Goal: Information Seeking & Learning: Find contact information

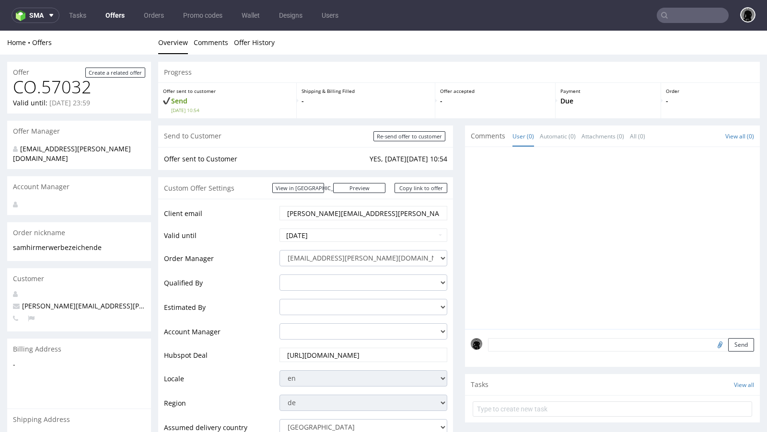
click at [116, 16] on link "Offers" at bounding box center [115, 15] width 31 height 15
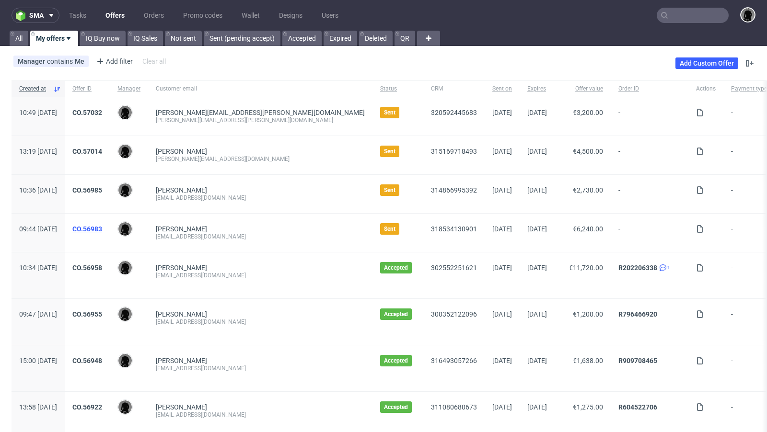
click at [102, 225] on link "CO.56983" at bounding box center [87, 229] width 30 height 8
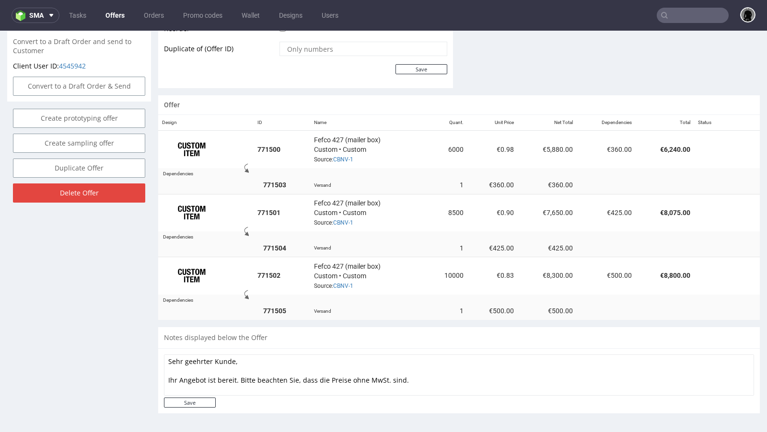
scroll to position [2, 0]
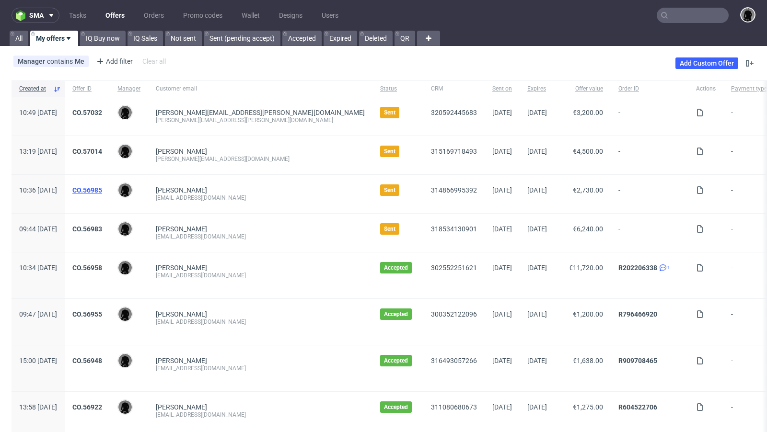
click at [102, 187] on link "CO.56985" at bounding box center [87, 190] width 30 height 8
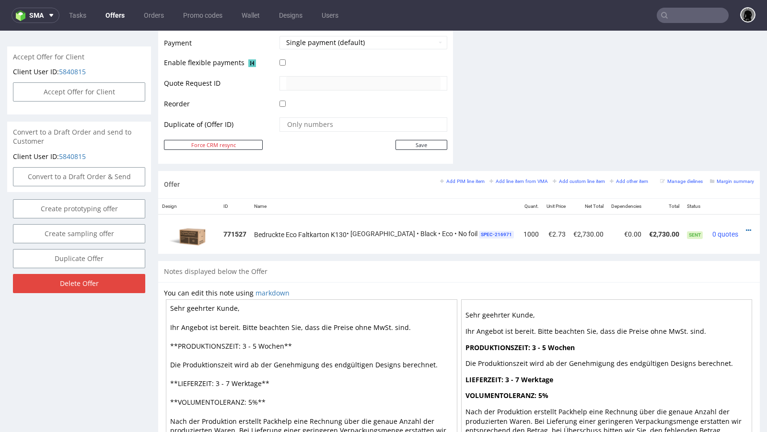
scroll to position [454, 0]
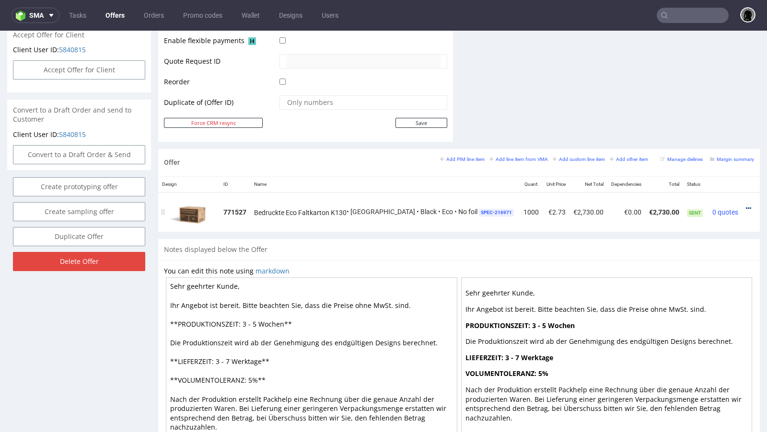
click at [746, 205] on icon at bounding box center [748, 208] width 5 height 7
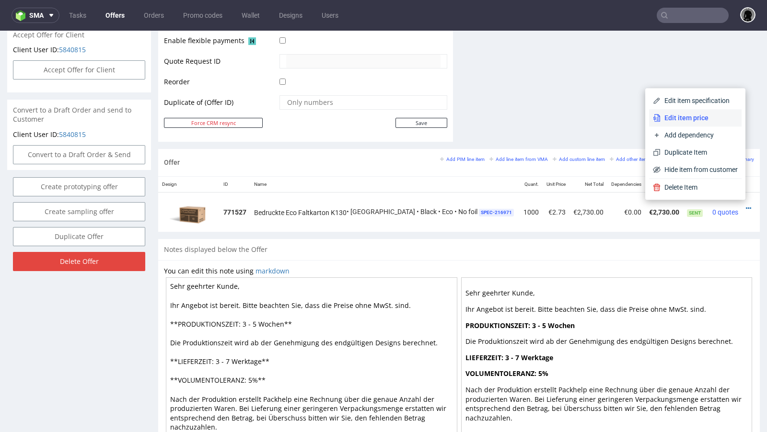
click at [691, 123] on span "Edit item price" at bounding box center [698, 118] width 77 height 10
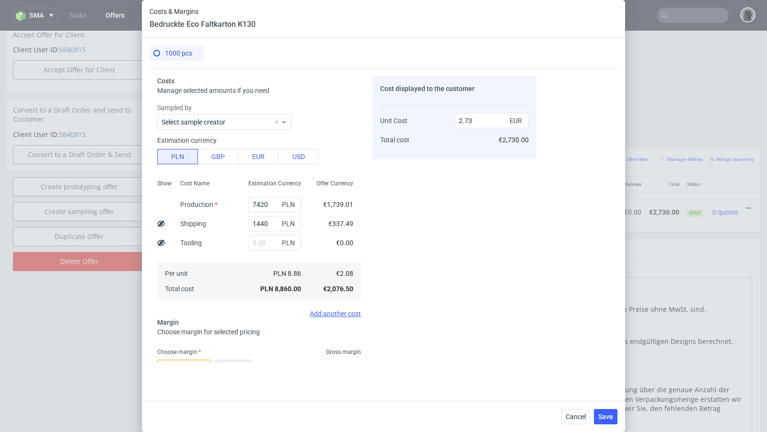
scroll to position [132, 0]
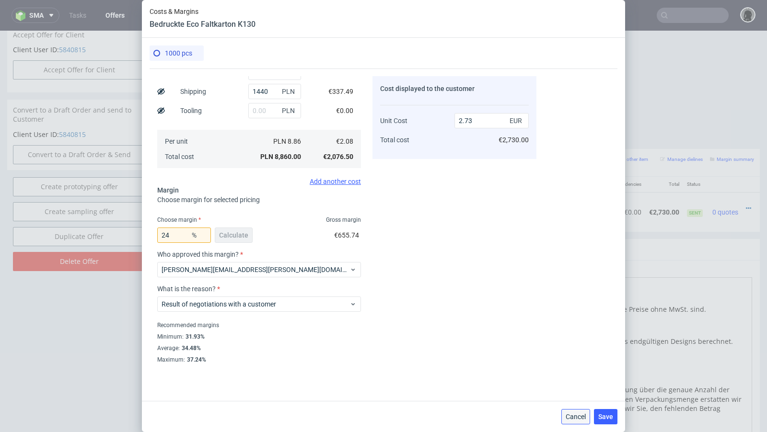
click at [578, 417] on span "Cancel" at bounding box center [575, 417] width 20 height 7
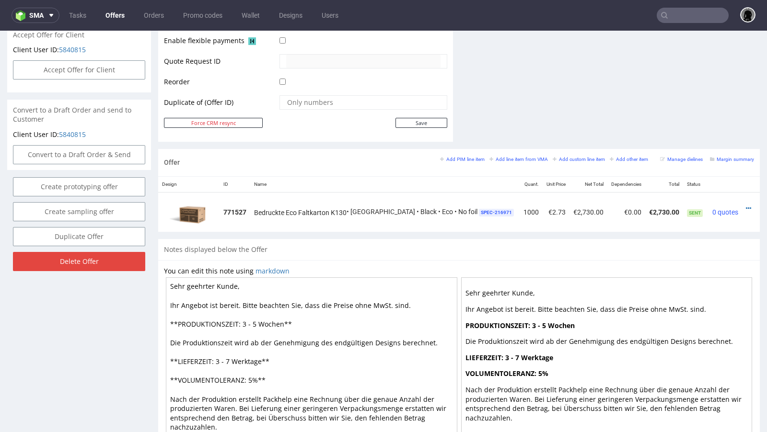
click at [16, 0] on nav "sma Tasks Offers Orders Promo codes Wallet Designs Users" at bounding box center [383, 15] width 767 height 31
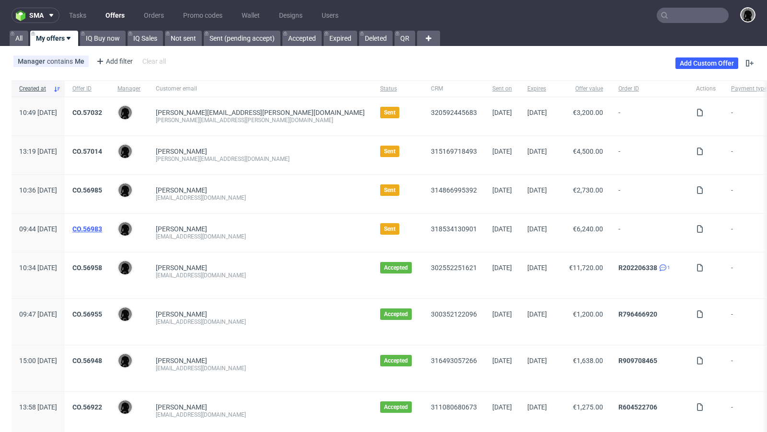
click at [102, 231] on link "CO.56983" at bounding box center [87, 229] width 30 height 8
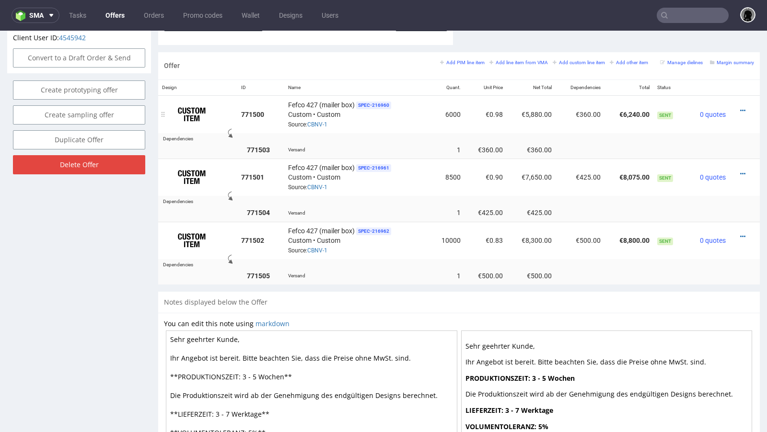
scroll to position [554, 0]
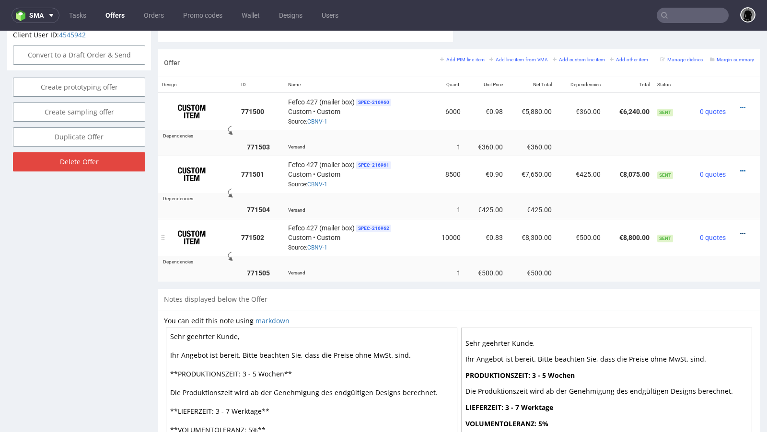
click at [740, 231] on icon at bounding box center [742, 234] width 5 height 7
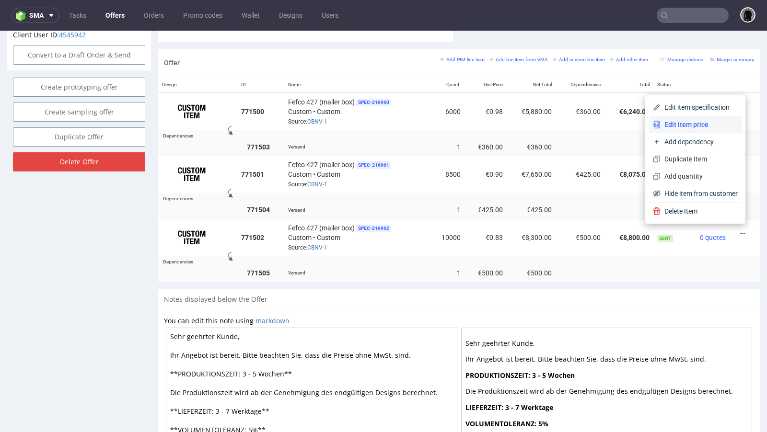
click at [682, 128] on span "Edit item price" at bounding box center [698, 125] width 77 height 10
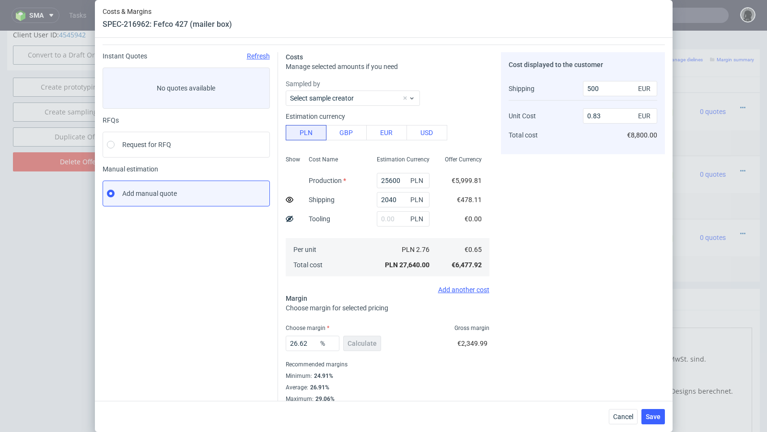
scroll to position [33, 0]
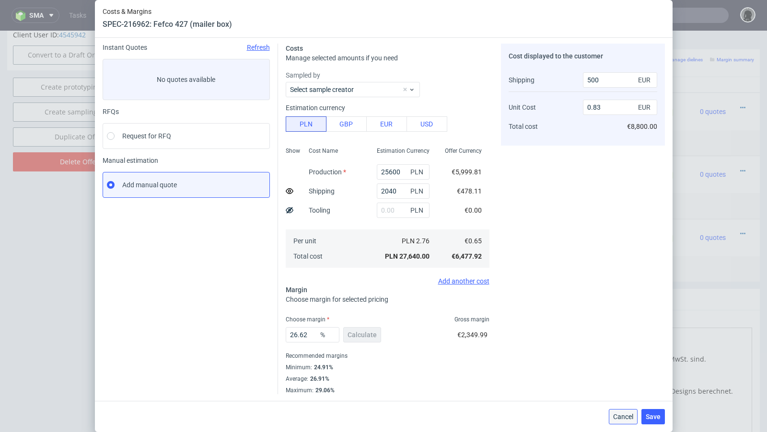
click at [615, 416] on span "Cancel" at bounding box center [623, 417] width 20 height 7
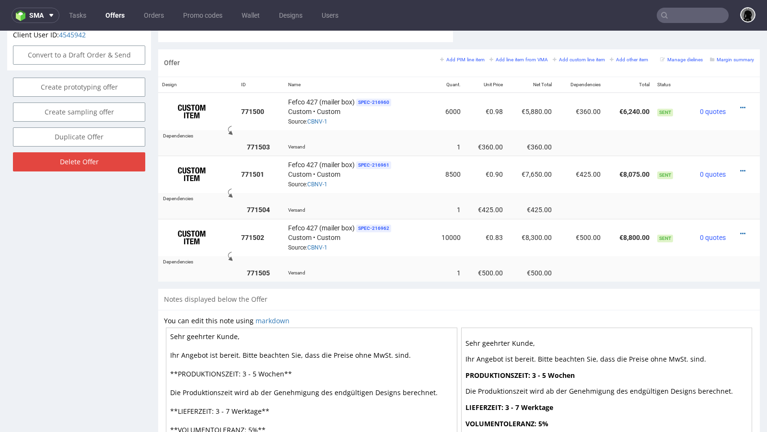
click at [108, 12] on link "Offers" at bounding box center [115, 15] width 31 height 15
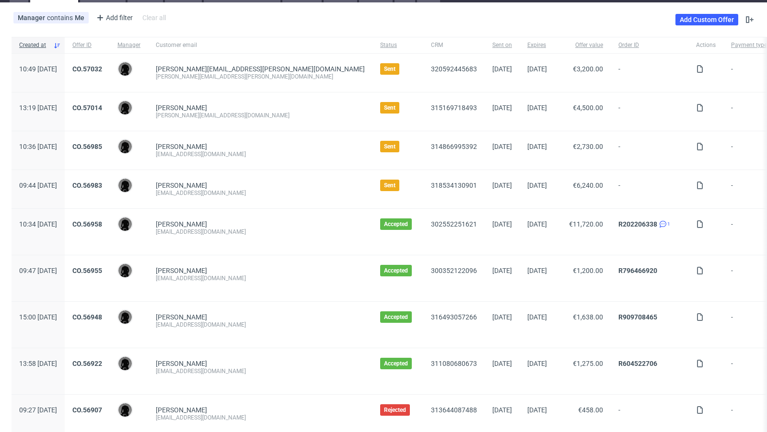
scroll to position [36, 0]
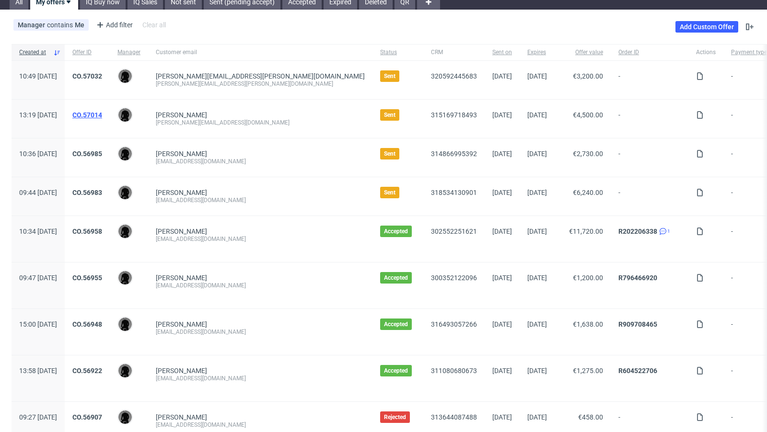
click at [102, 111] on link "CO.57014" at bounding box center [87, 115] width 30 height 8
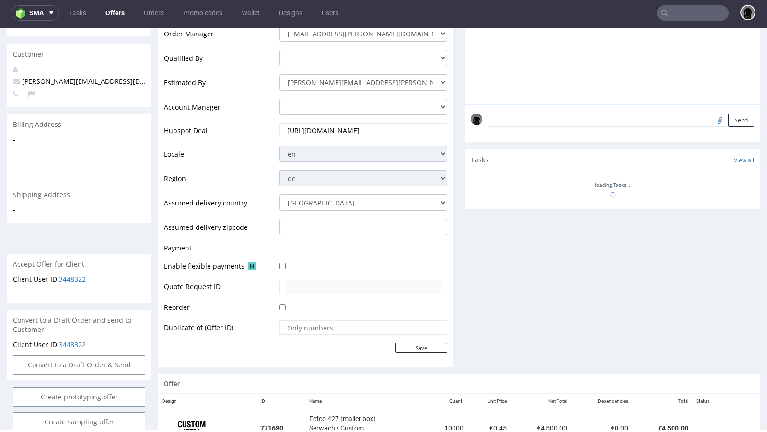
scroll to position [387, 0]
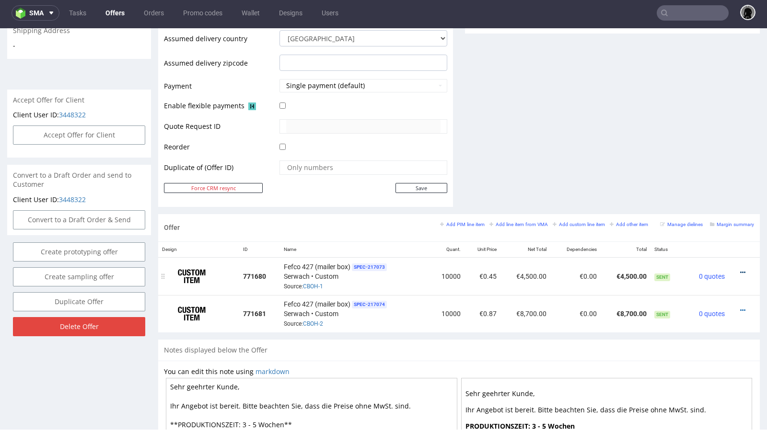
click at [740, 269] on icon at bounding box center [742, 272] width 5 height 7
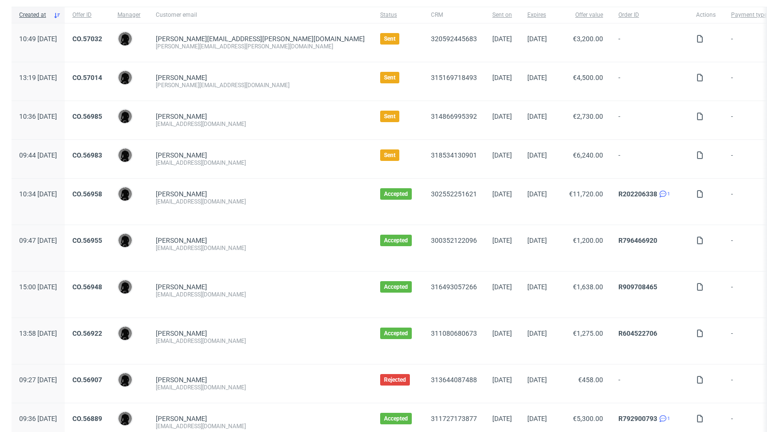
scroll to position [59, 0]
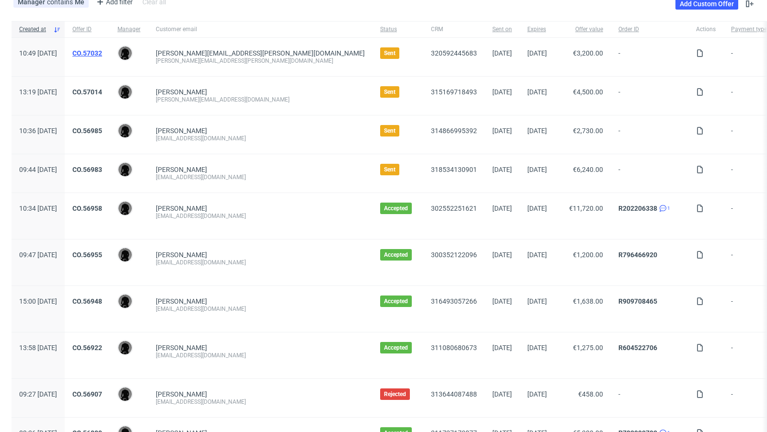
click at [102, 49] on link "CO.57032" at bounding box center [87, 53] width 30 height 8
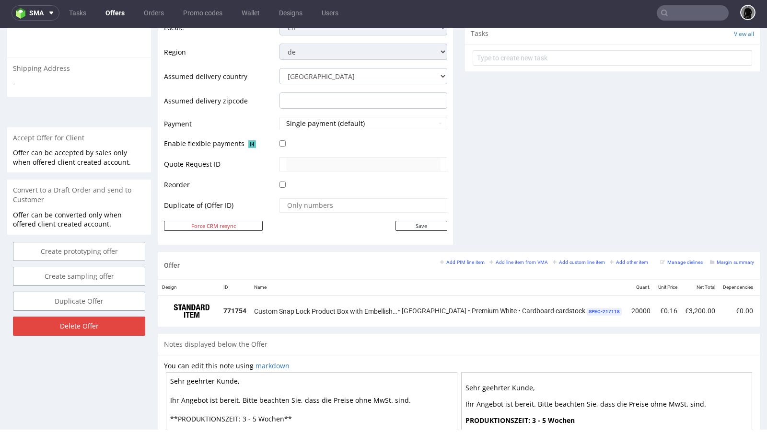
scroll to position [348, 0]
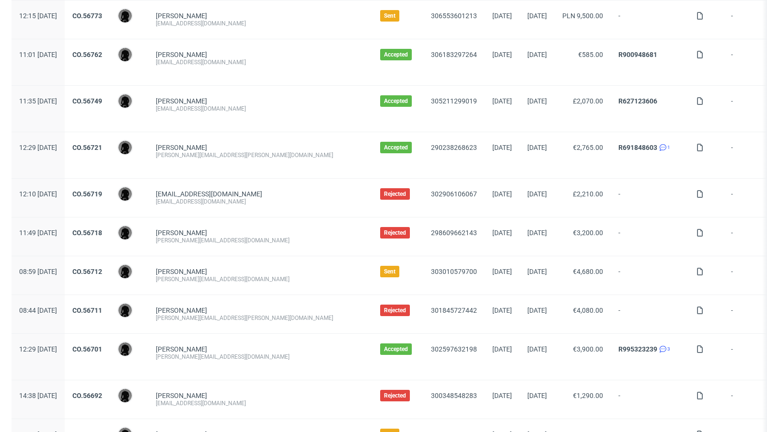
scroll to position [859, 0]
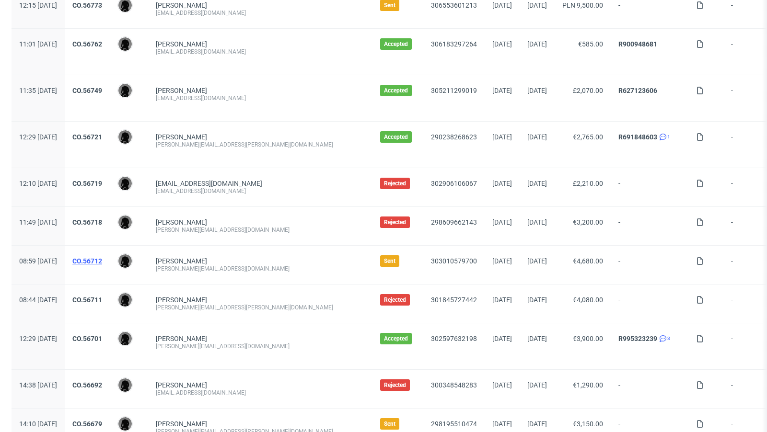
click at [102, 257] on link "CO.56712" at bounding box center [87, 261] width 30 height 8
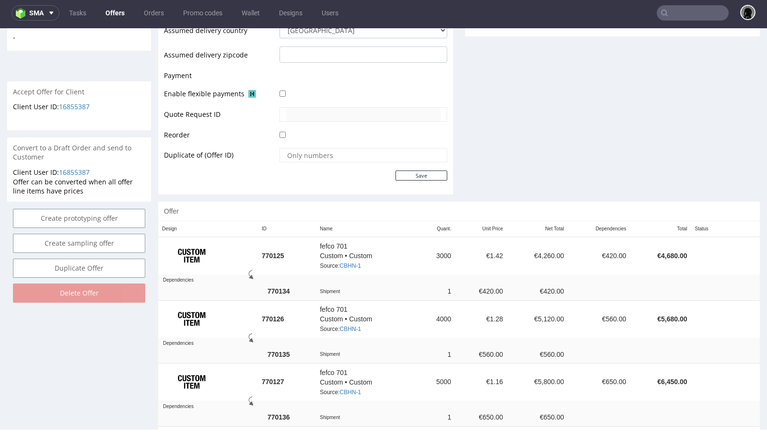
scroll to position [396, 0]
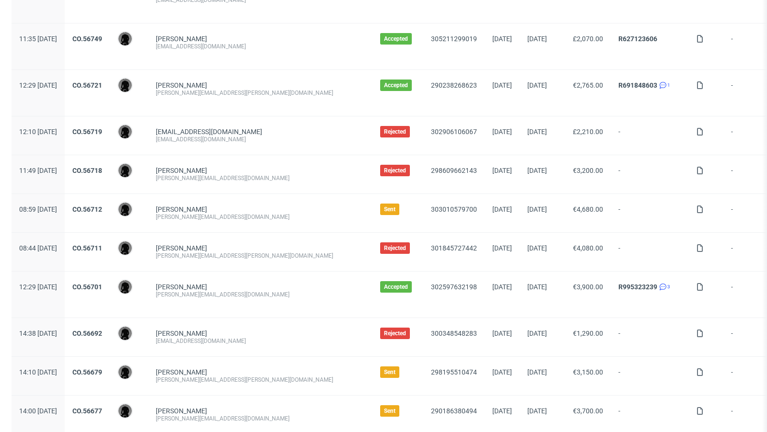
scroll to position [983, 0]
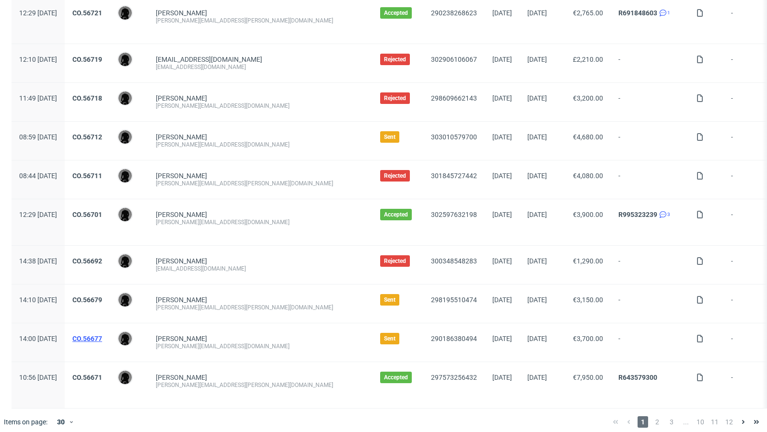
click at [102, 335] on link "CO.56677" at bounding box center [87, 339] width 30 height 8
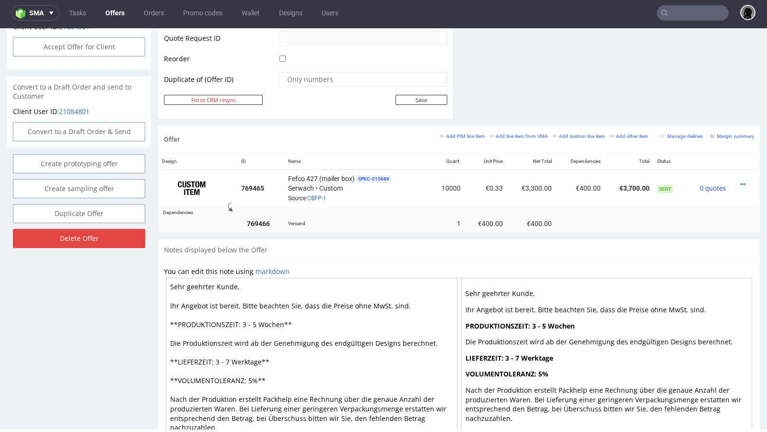
scroll to position [476, 0]
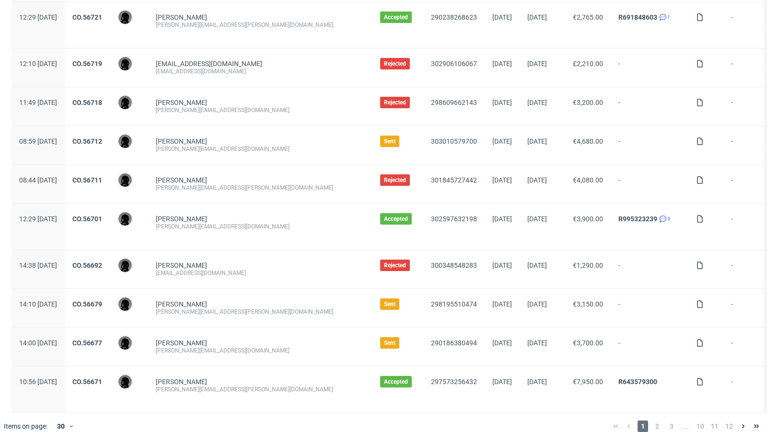
scroll to position [983, 0]
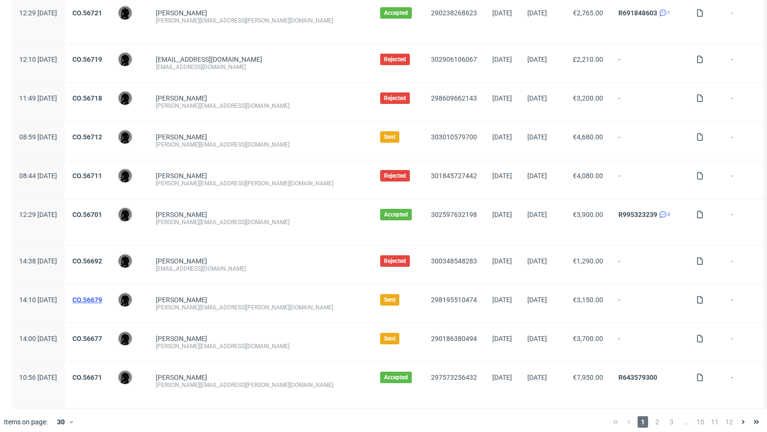
click at [102, 296] on link "CO.56679" at bounding box center [87, 300] width 30 height 8
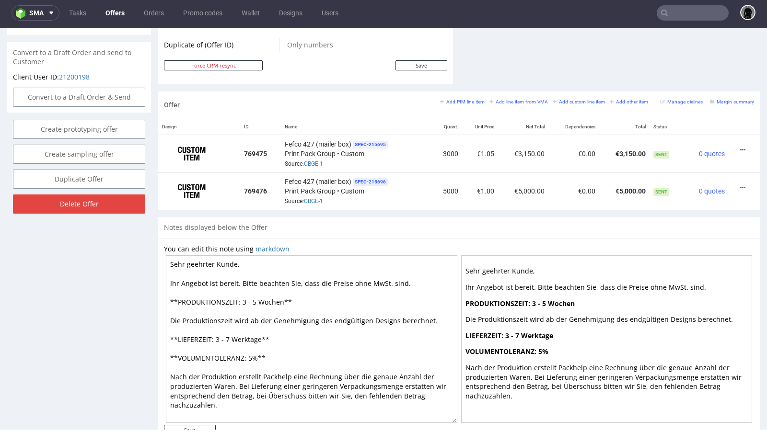
scroll to position [498, 0]
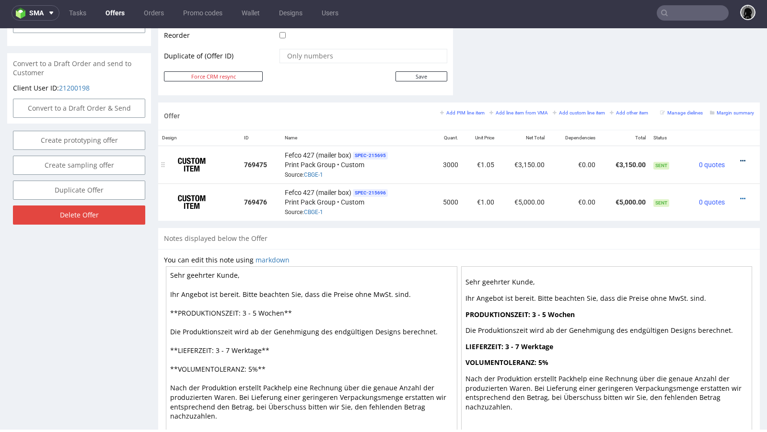
click at [740, 158] on icon at bounding box center [742, 161] width 5 height 7
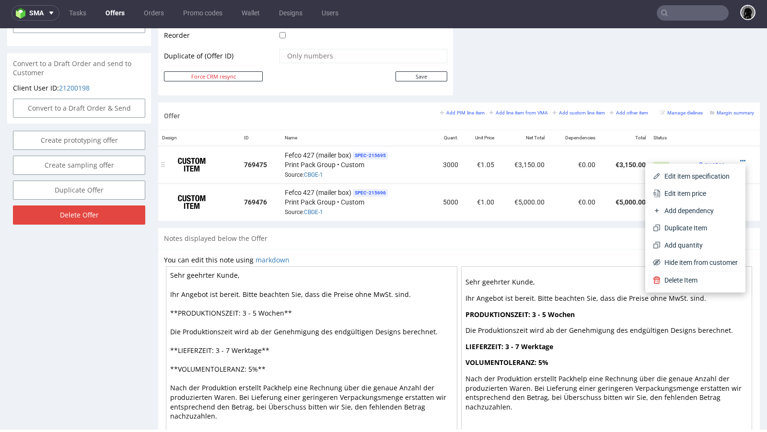
click at [553, 156] on td "€0.00" at bounding box center [573, 165] width 50 height 38
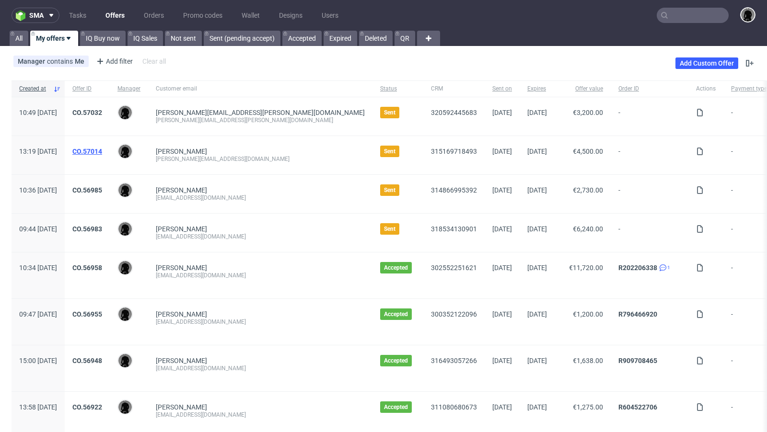
click at [102, 152] on link "CO.57014" at bounding box center [87, 152] width 30 height 8
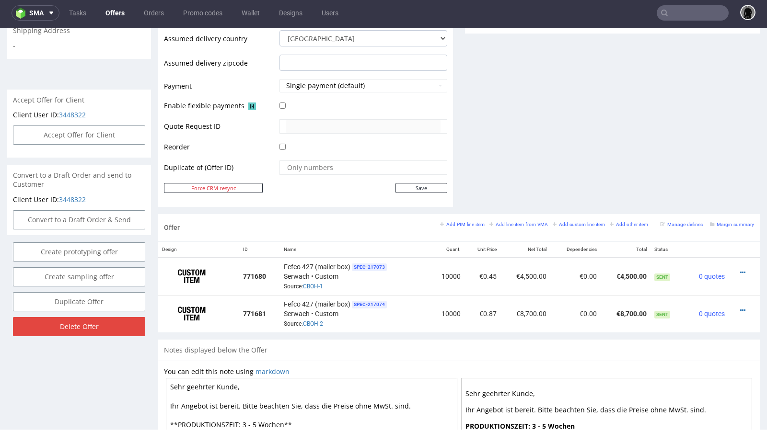
scroll to position [389, 0]
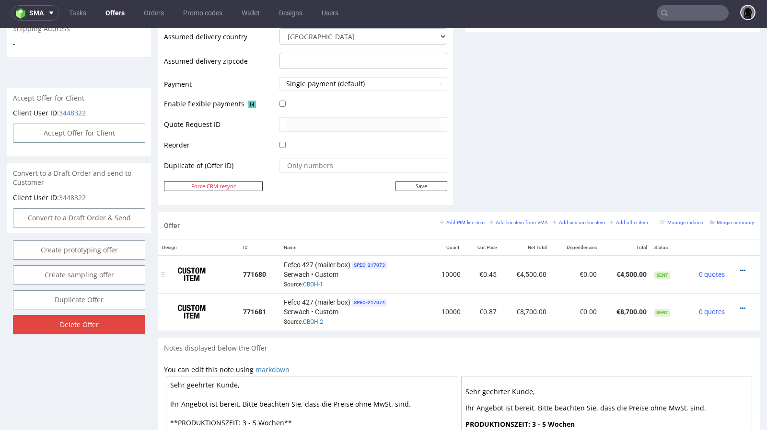
click at [740, 267] on icon at bounding box center [742, 270] width 5 height 7
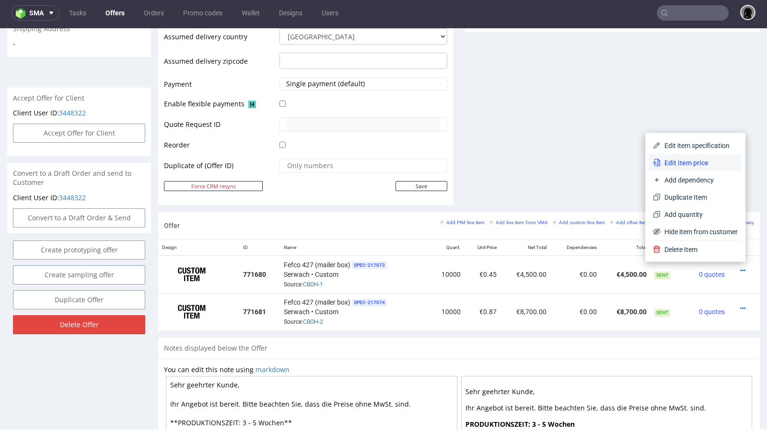
click at [677, 164] on span "Edit item price" at bounding box center [698, 163] width 77 height 10
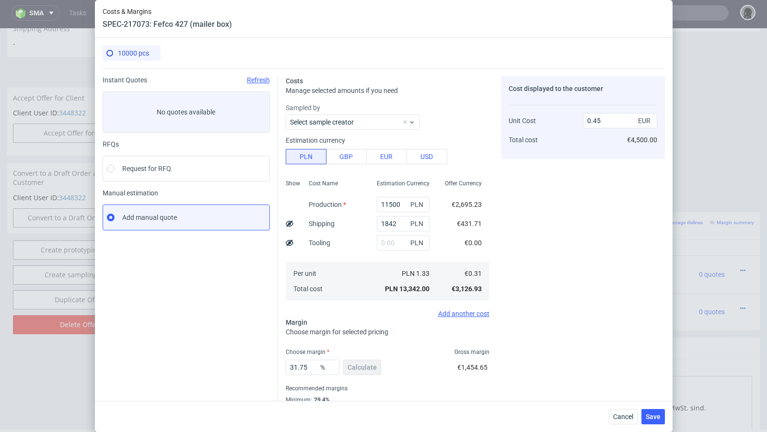
scroll to position [33, 0]
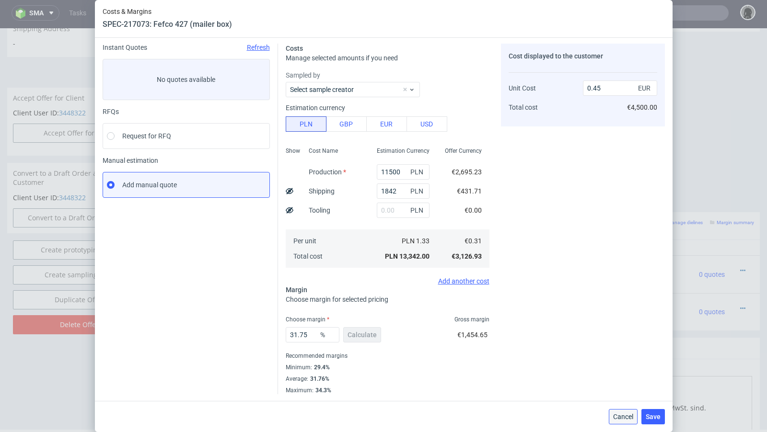
click at [624, 421] on button "Cancel" at bounding box center [623, 416] width 29 height 15
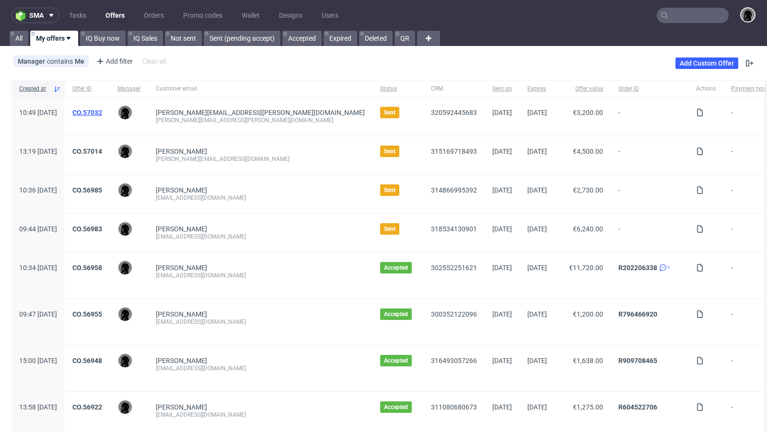
click at [102, 111] on link "CO.57032" at bounding box center [87, 113] width 30 height 8
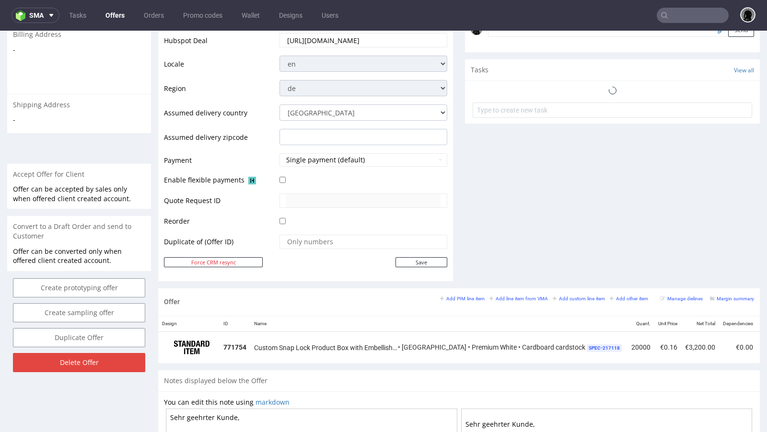
scroll to position [494, 0]
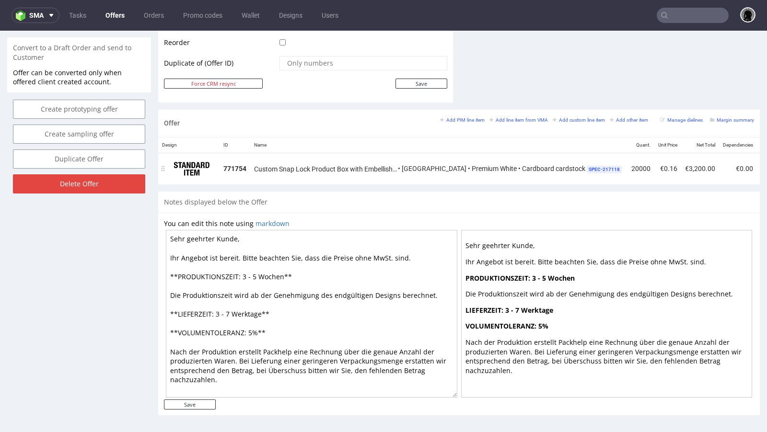
scroll to position [0, 81]
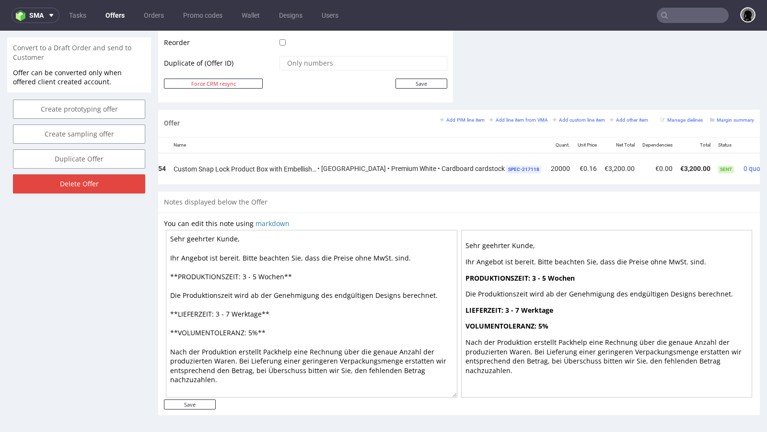
click at [766, 164] on icon at bounding box center [779, 165] width 5 height 7
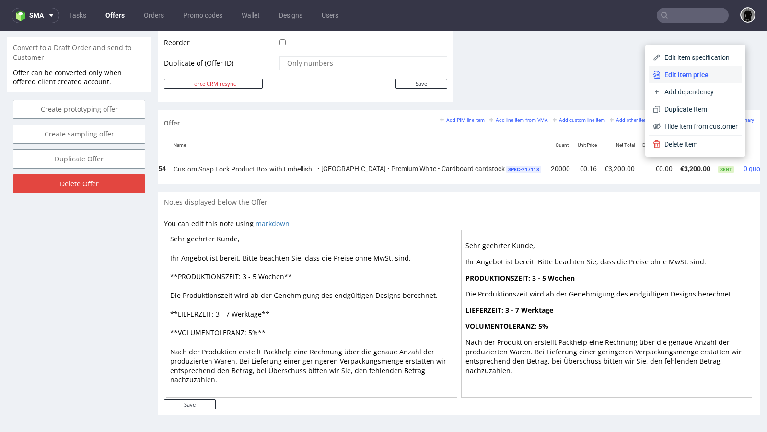
click at [664, 78] on span "Edit item price" at bounding box center [698, 75] width 77 height 10
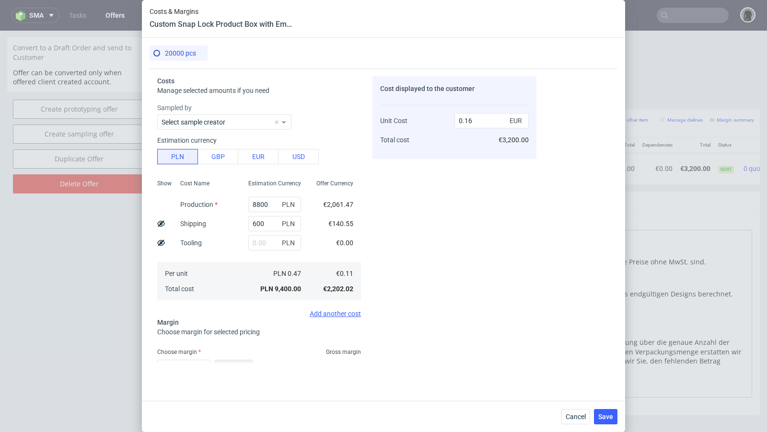
scroll to position [63, 0]
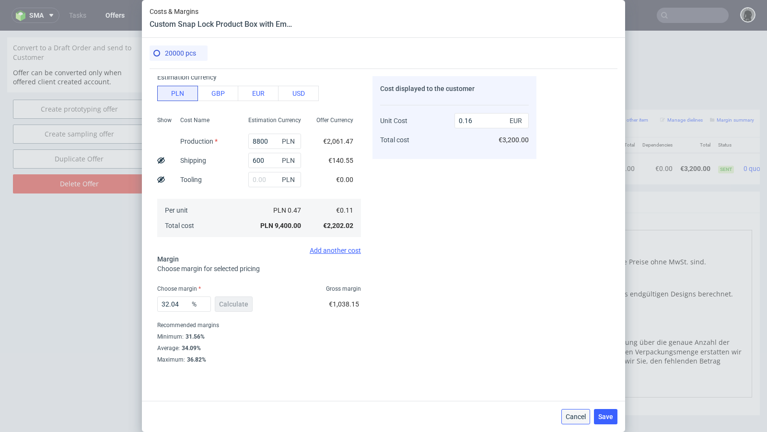
click at [584, 414] on span "Cancel" at bounding box center [575, 417] width 20 height 7
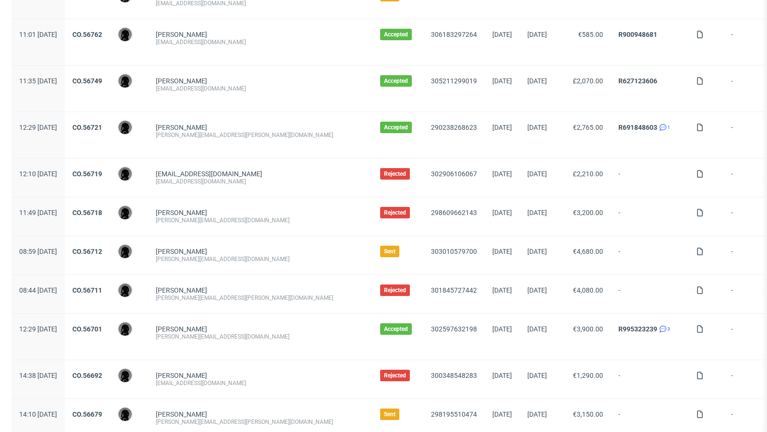
scroll to position [872, 0]
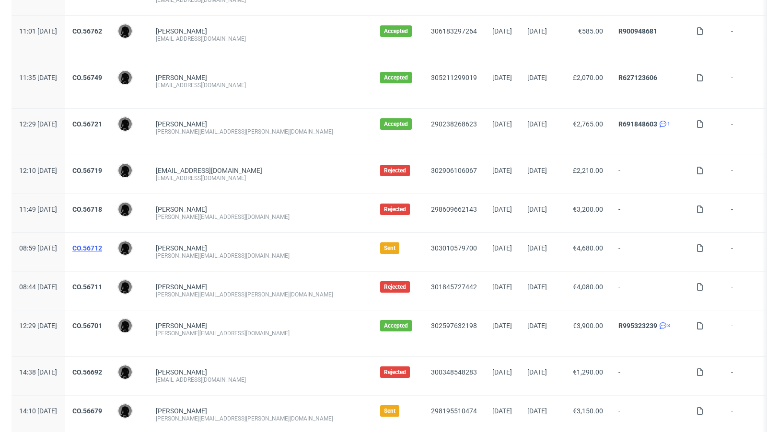
click at [102, 245] on link "CO.56712" at bounding box center [87, 248] width 30 height 8
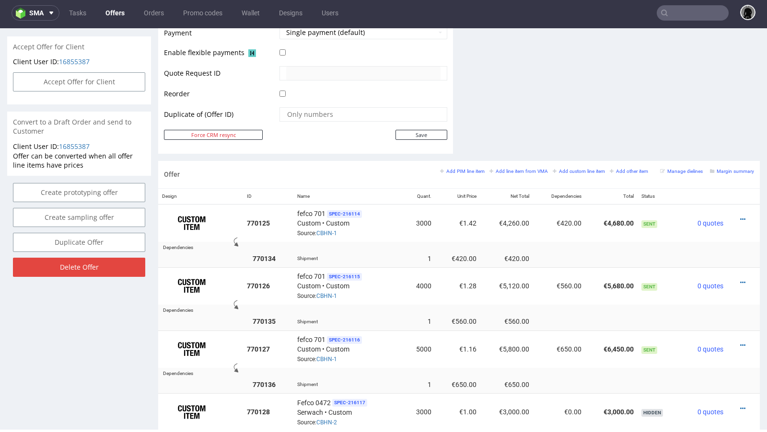
scroll to position [459, 0]
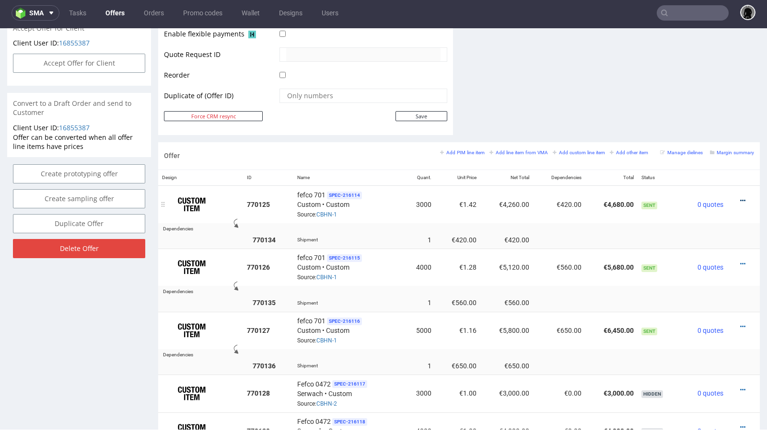
click at [740, 197] on icon at bounding box center [742, 200] width 5 height 7
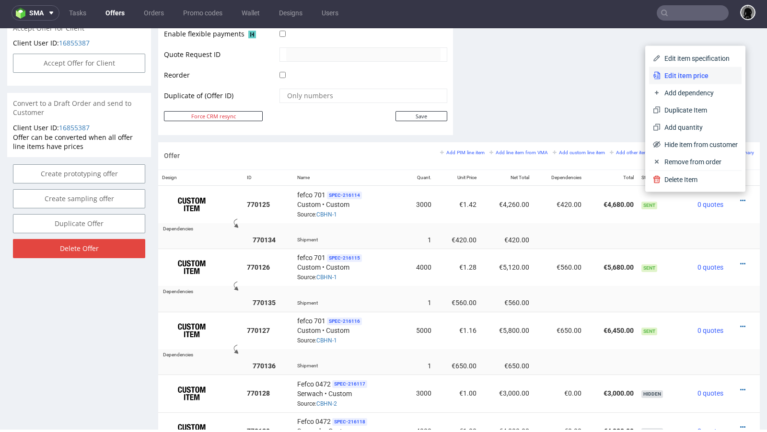
click at [679, 73] on span "Edit item price" at bounding box center [698, 76] width 77 height 10
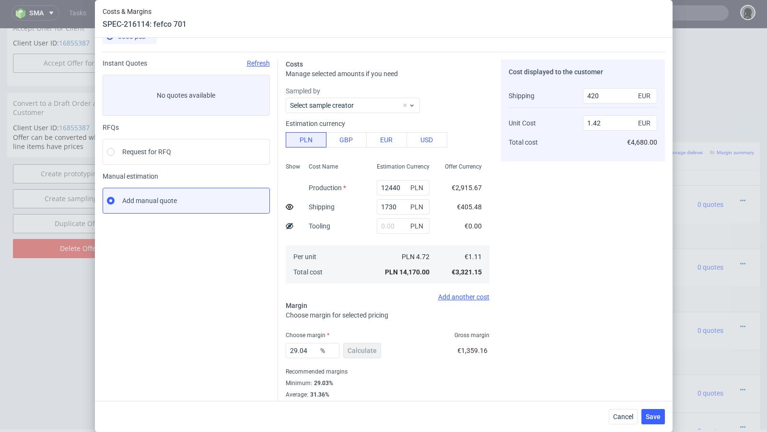
scroll to position [33, 0]
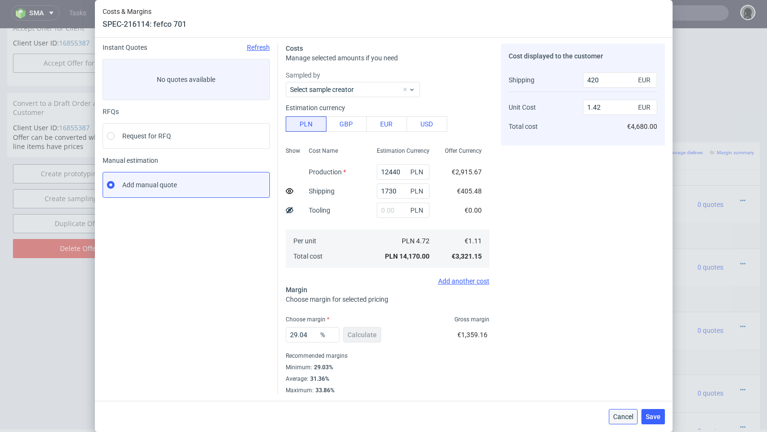
click at [618, 415] on span "Cancel" at bounding box center [623, 417] width 20 height 7
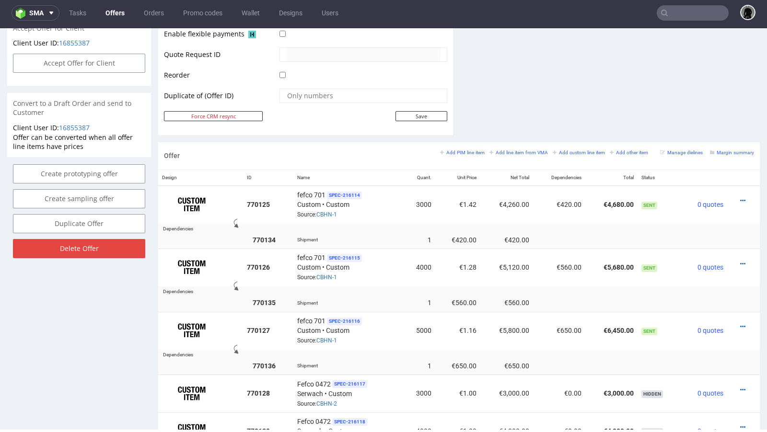
scroll to position [0, 0]
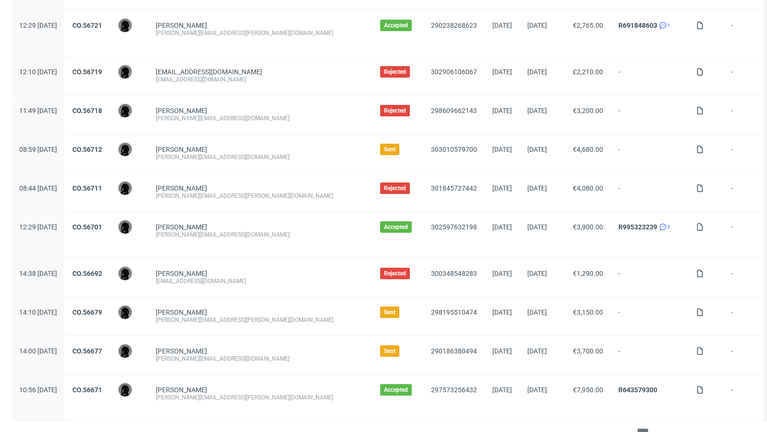
scroll to position [983, 0]
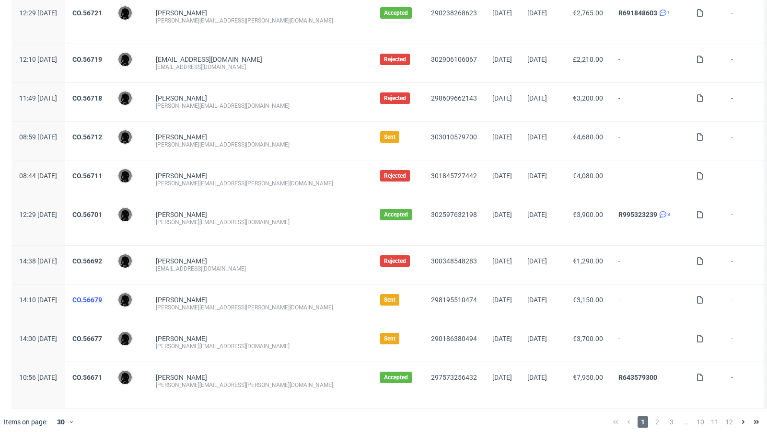
click at [102, 296] on link "CO.56679" at bounding box center [87, 300] width 30 height 8
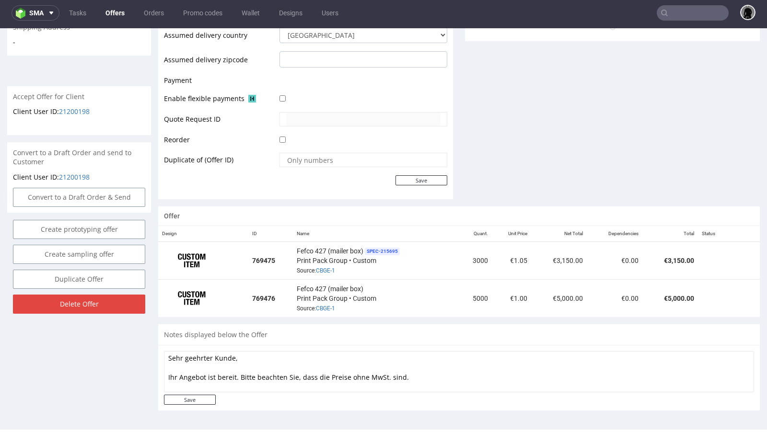
scroll to position [536, 0]
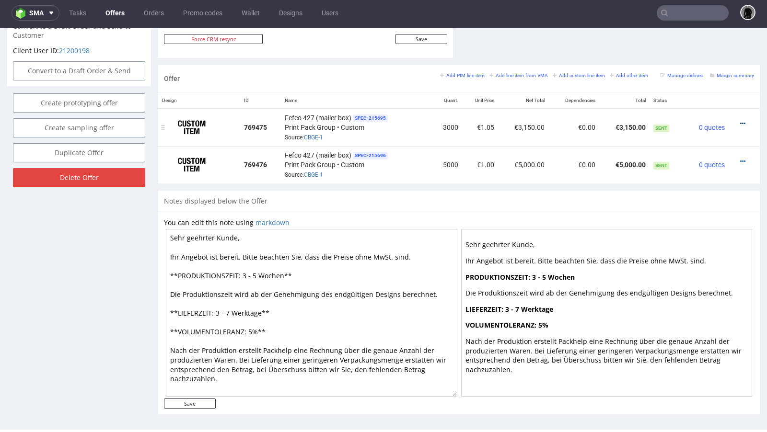
click at [740, 120] on icon at bounding box center [742, 123] width 5 height 7
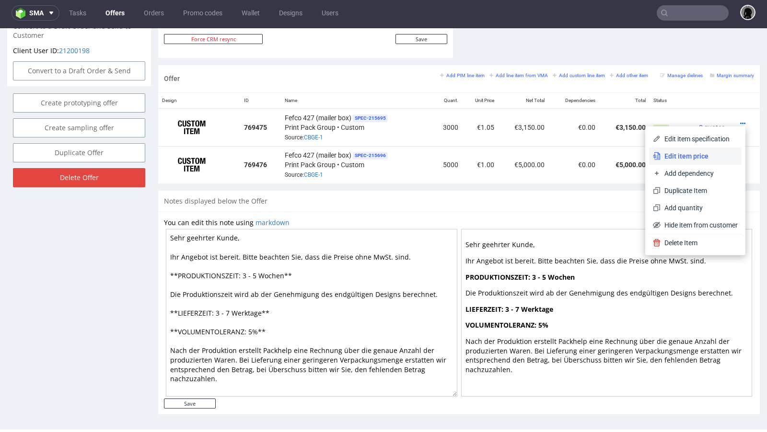
click at [676, 151] on span "Edit item price" at bounding box center [698, 156] width 77 height 10
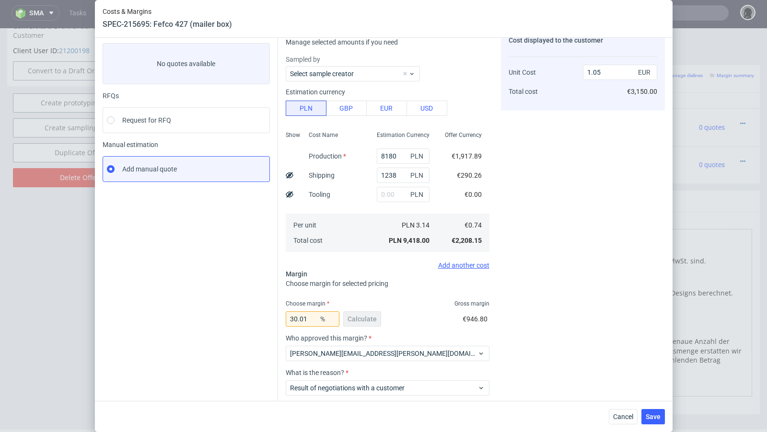
scroll to position [102, 0]
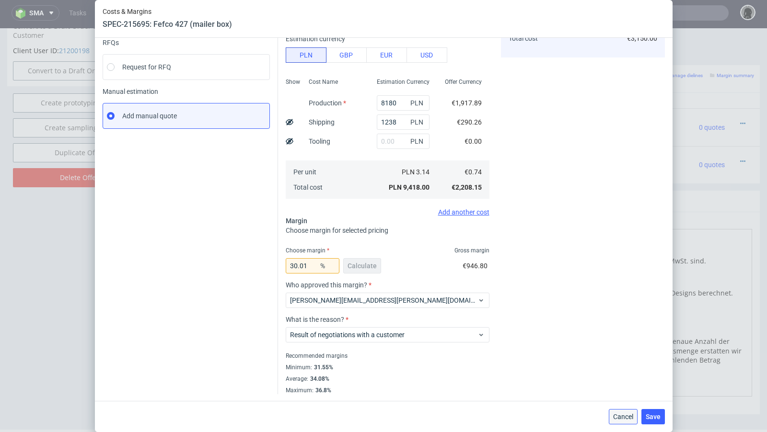
click at [621, 419] on span "Cancel" at bounding box center [623, 417] width 20 height 7
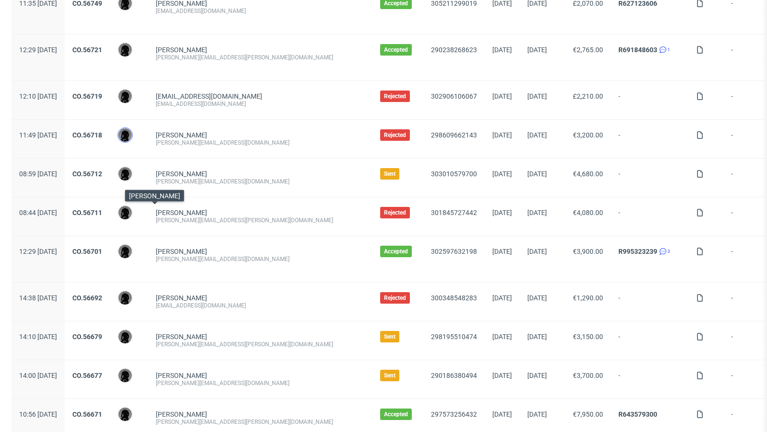
scroll to position [983, 0]
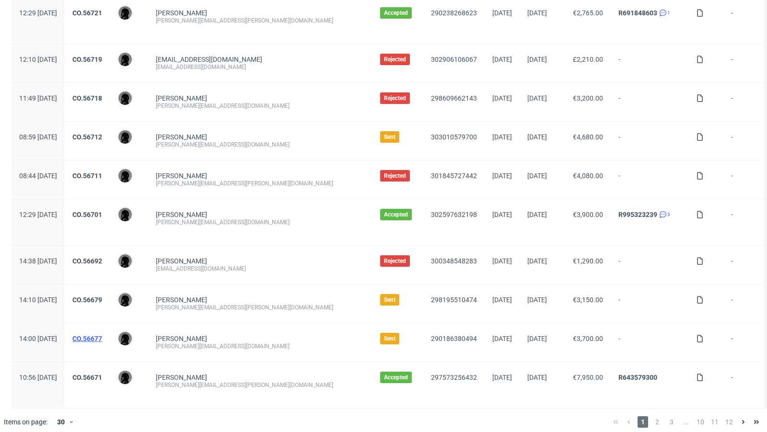
click at [102, 335] on link "CO.56677" at bounding box center [87, 339] width 30 height 8
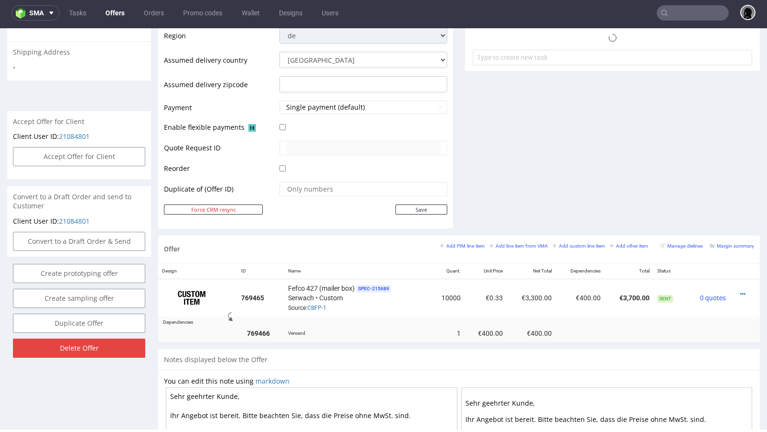
scroll to position [524, 0]
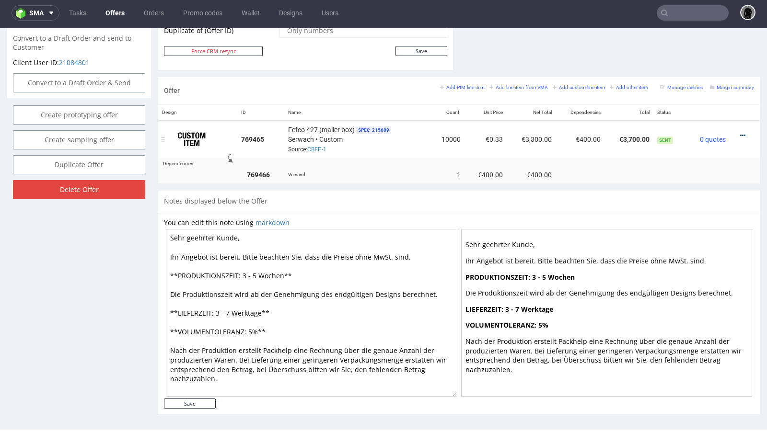
click at [740, 132] on icon at bounding box center [742, 135] width 5 height 7
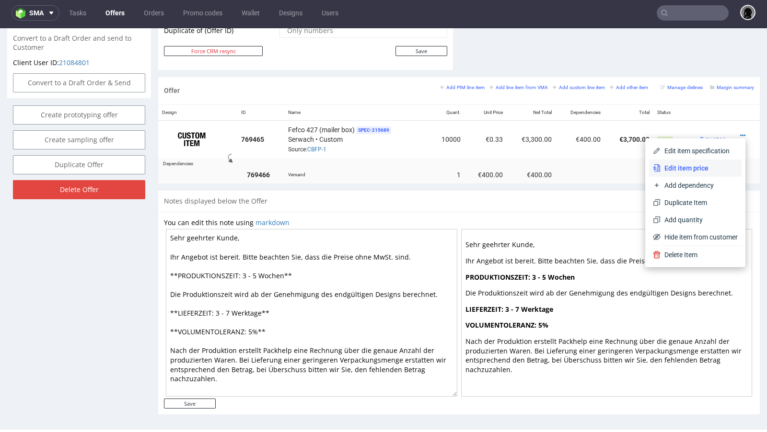
click at [681, 165] on span "Edit item price" at bounding box center [698, 168] width 77 height 10
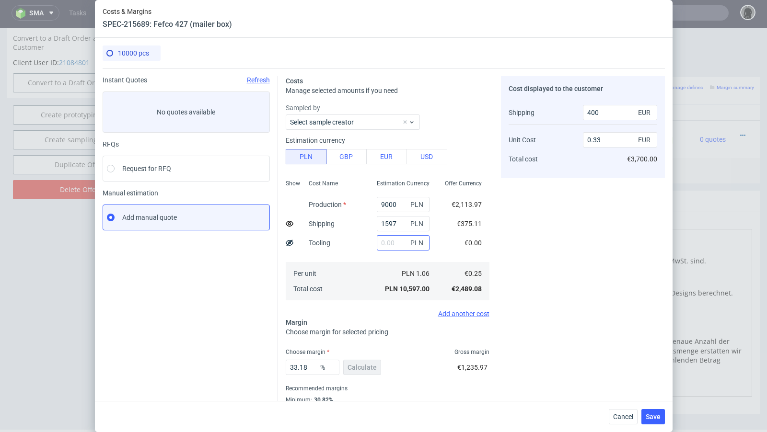
scroll to position [33, 0]
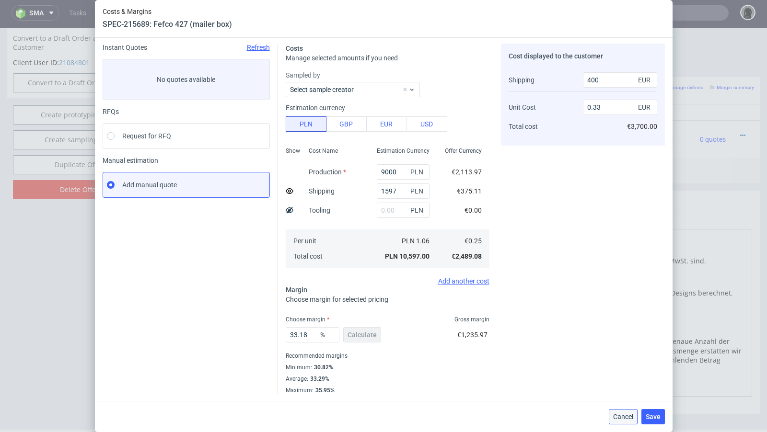
click at [615, 413] on button "Cancel" at bounding box center [623, 416] width 29 height 15
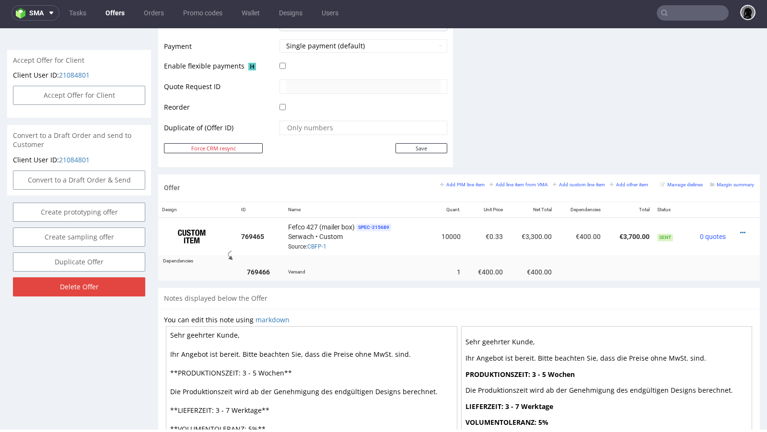
scroll to position [0, 0]
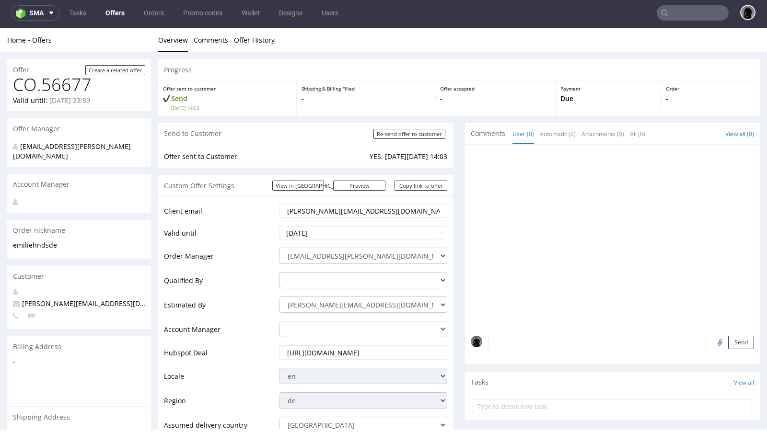
click at [108, 8] on link "Offers" at bounding box center [115, 12] width 31 height 15
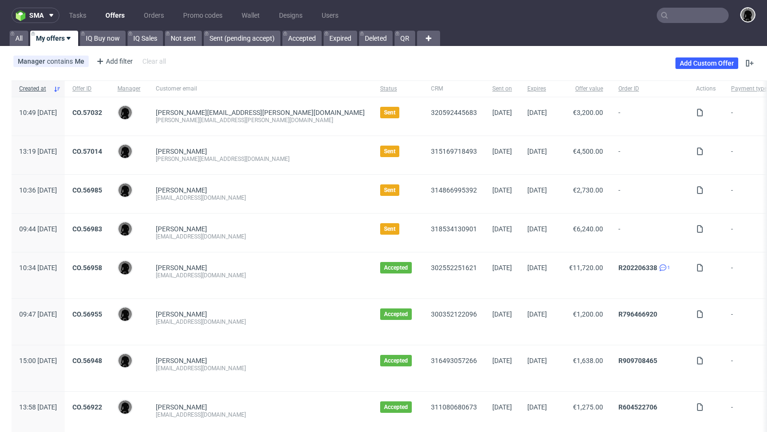
click at [277, 183] on div "[PERSON_NAME] [EMAIL_ADDRESS][DOMAIN_NAME]" at bounding box center [260, 194] width 224 height 38
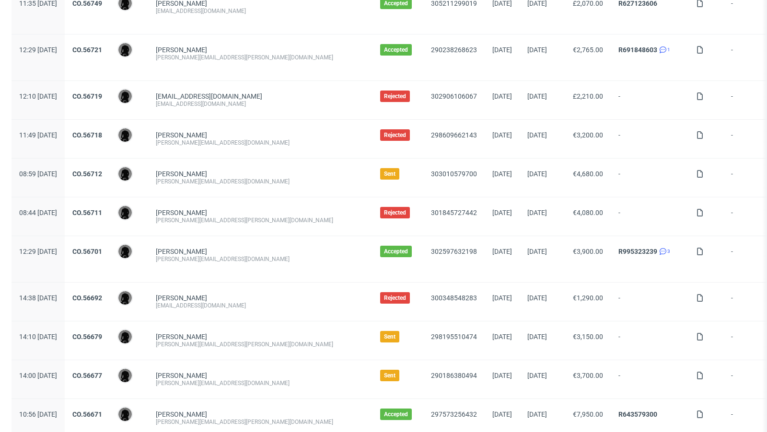
scroll to position [983, 0]
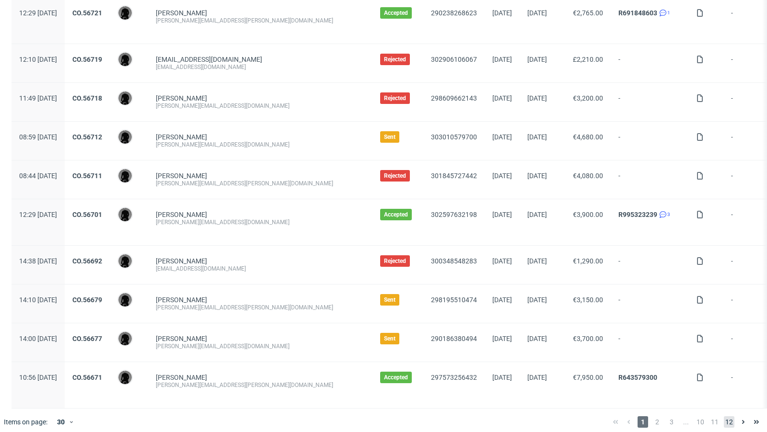
click at [724, 416] on span "12" at bounding box center [729, 422] width 11 height 12
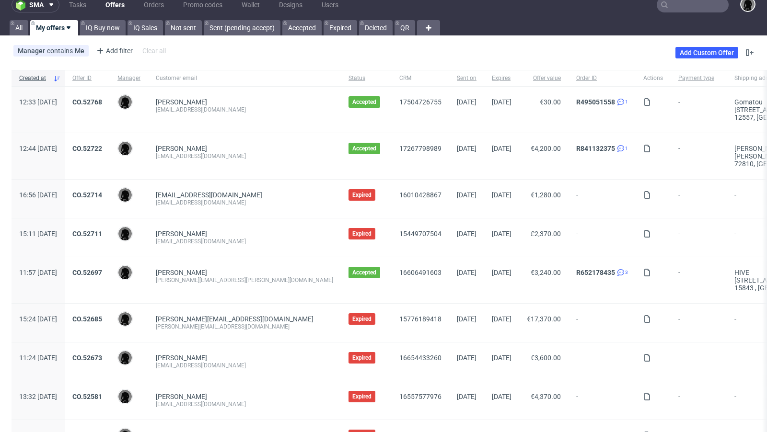
scroll to position [9, 0]
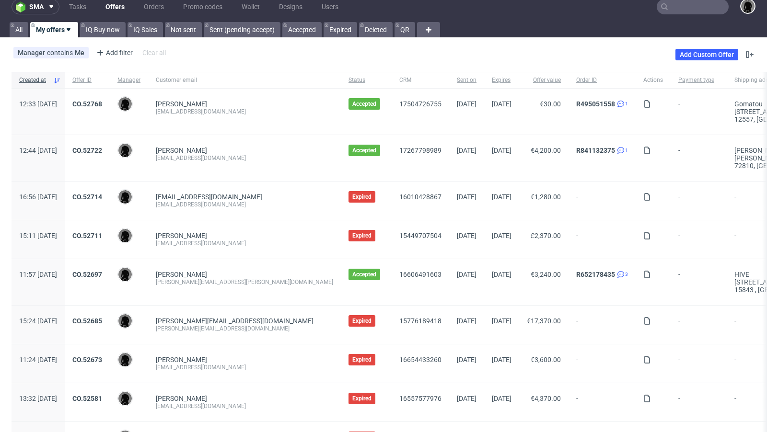
click at [224, 156] on div "[EMAIL_ADDRESS][DOMAIN_NAME]" at bounding box center [244, 158] width 177 height 8
copy div "[EMAIL_ADDRESS][DOMAIN_NAME]"
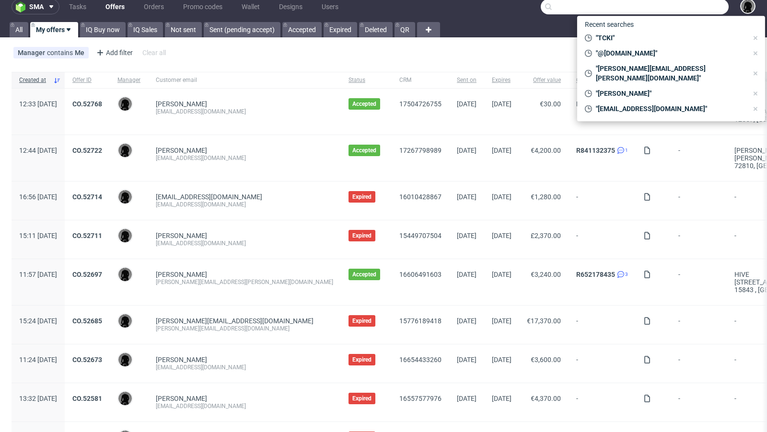
click at [678, 11] on input "text" at bounding box center [635, 6] width 188 height 15
paste input "[EMAIL_ADDRESS][DOMAIN_NAME]"
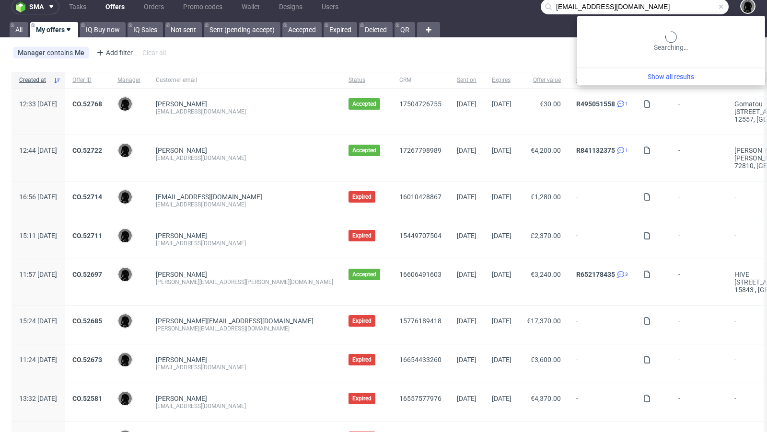
type input "[EMAIL_ADDRESS][DOMAIN_NAME]"
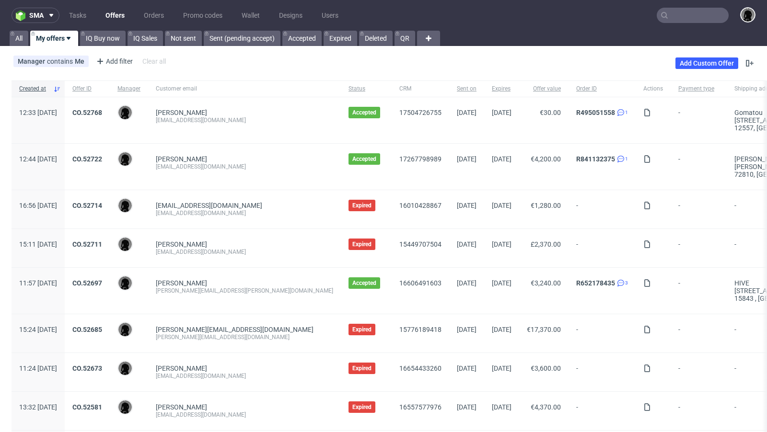
click at [245, 122] on div "[EMAIL_ADDRESS][DOMAIN_NAME]" at bounding box center [244, 120] width 177 height 8
copy div "[EMAIL_ADDRESS][DOMAIN_NAME]"
click at [262, 156] on div "[PERSON_NAME]" at bounding box center [244, 159] width 177 height 8
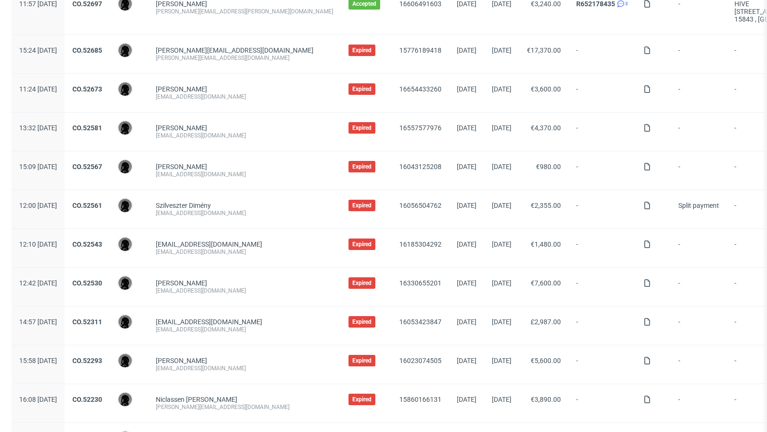
scroll to position [336, 0]
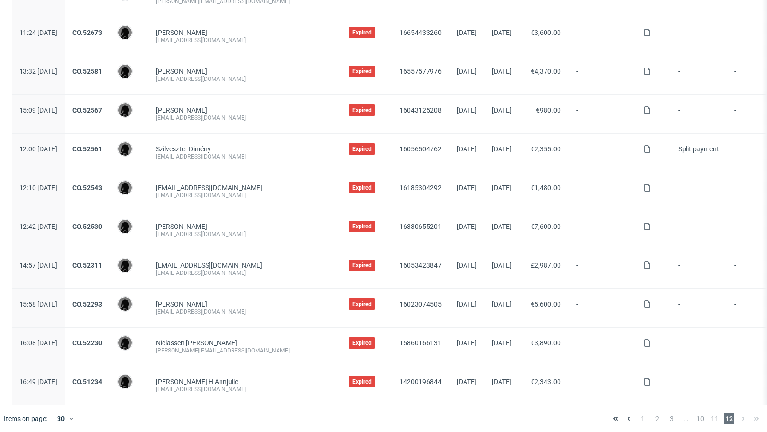
click at [711, 417] on div "1 2 3 ... 10 11 12" at bounding box center [686, 419] width 154 height 12
click at [710, 417] on span "11" at bounding box center [714, 419] width 11 height 12
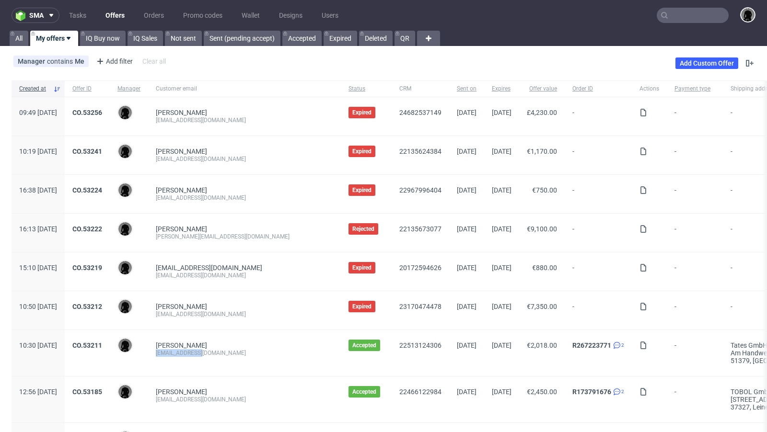
drag, startPoint x: 225, startPoint y: 352, endPoint x: 181, endPoint y: 354, distance: 43.7
click at [181, 354] on div "[PERSON_NAME] [EMAIL_ADDRESS][DOMAIN_NAME]" at bounding box center [244, 353] width 193 height 46
copy div "[EMAIL_ADDRESS][DOMAIN_NAME]"
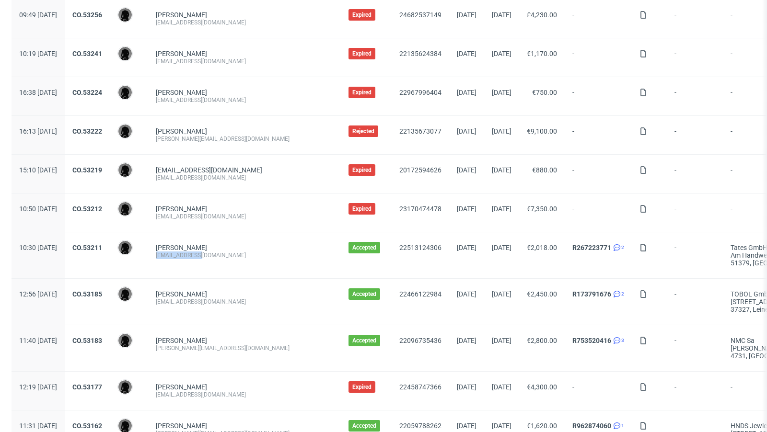
scroll to position [99, 0]
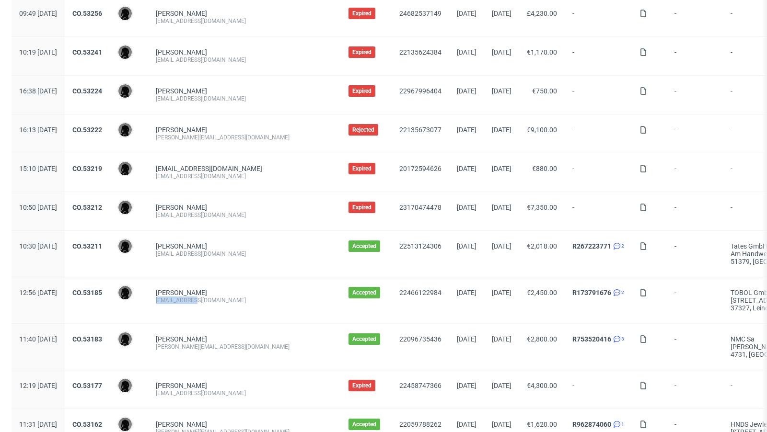
drag, startPoint x: 225, startPoint y: 300, endPoint x: 177, endPoint y: 295, distance: 48.6
click at [177, 295] on div "[PERSON_NAME] [EMAIL_ADDRESS][PERSON_NAME][DOMAIN_NAME]" at bounding box center [244, 300] width 193 height 46
copy div "[EMAIL_ADDRESS][DOMAIN_NAME]"
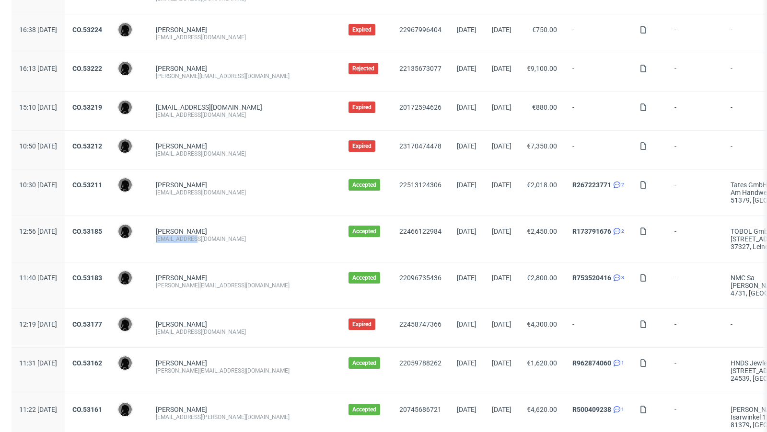
scroll to position [185, 0]
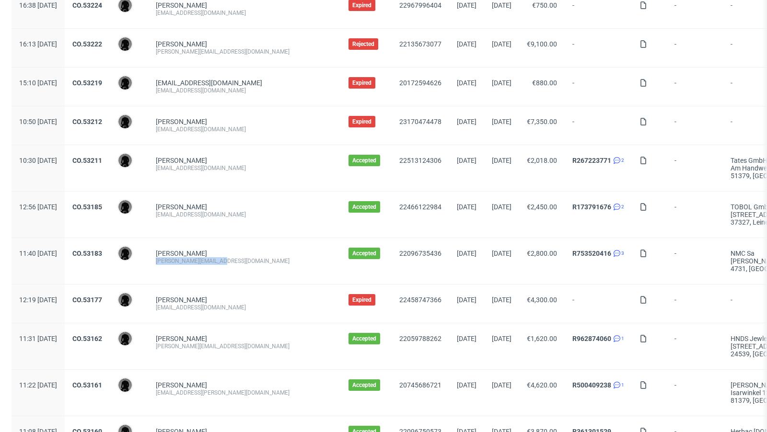
drag, startPoint x: 252, startPoint y: 260, endPoint x: 182, endPoint y: 260, distance: 70.0
click at [182, 260] on div "[PERSON_NAME] [PERSON_NAME][EMAIL_ADDRESS][DOMAIN_NAME]" at bounding box center [244, 261] width 193 height 46
copy div "[PERSON_NAME][EMAIL_ADDRESS][DOMAIN_NAME]"
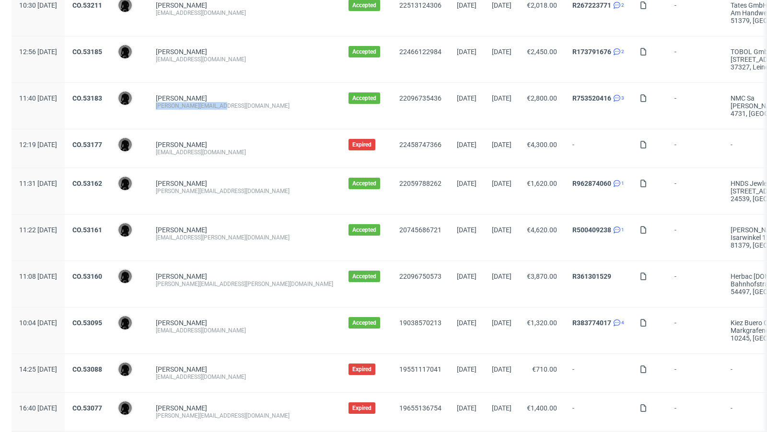
scroll to position [351, 0]
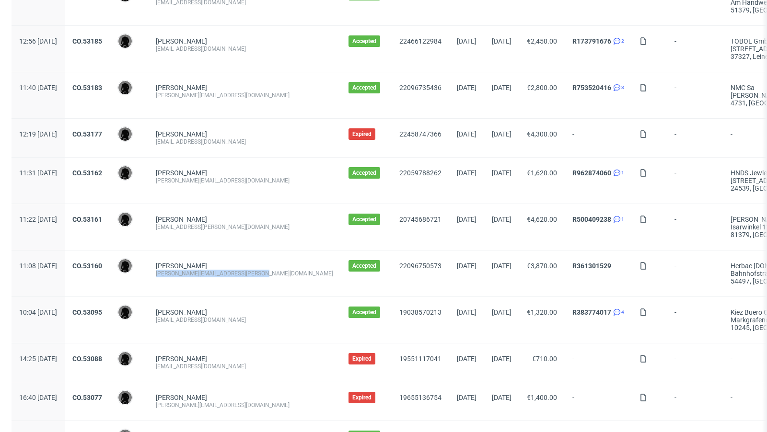
drag, startPoint x: 283, startPoint y: 271, endPoint x: 180, endPoint y: 273, distance: 103.5
click at [180, 273] on div "[PERSON_NAME] [PERSON_NAME][EMAIL_ADDRESS][PERSON_NAME][DOMAIN_NAME]" at bounding box center [244, 274] width 193 height 46
copy div "[PERSON_NAME][EMAIL_ADDRESS][PERSON_NAME][DOMAIN_NAME]"
drag, startPoint x: 236, startPoint y: 315, endPoint x: 172, endPoint y: 321, distance: 64.0
click at [172, 321] on div "10:04 [DATE] CO.53095 [PERSON_NAME] [PERSON_NAME] [EMAIL_ADDRESS][DOMAIN_NAME] …" at bounding box center [610, 320] width 1197 height 46
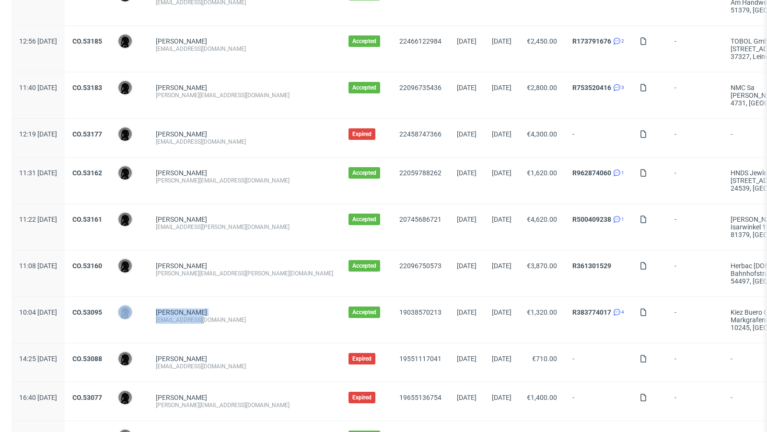
click at [213, 321] on span "[PERSON_NAME] [EMAIL_ADDRESS][DOMAIN_NAME]" at bounding box center [244, 320] width 177 height 23
click at [209, 318] on div "[EMAIL_ADDRESS][DOMAIN_NAME]" at bounding box center [244, 320] width 177 height 8
copy div "[EMAIL_ADDRESS][DOMAIN_NAME]"
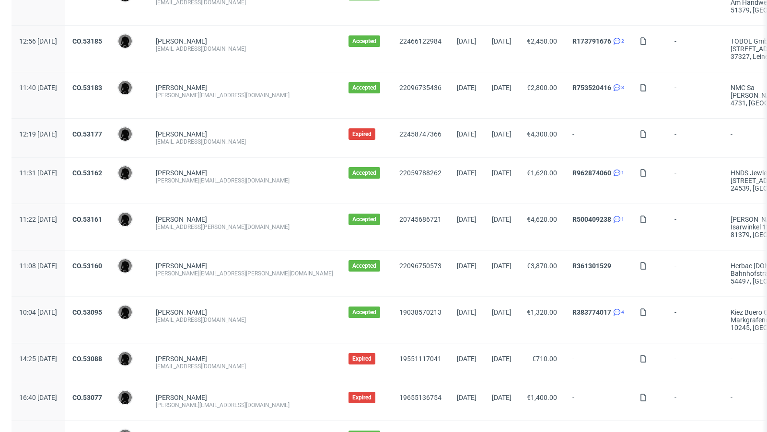
click at [250, 270] on div "[PERSON_NAME][EMAIL_ADDRESS][PERSON_NAME][DOMAIN_NAME]" at bounding box center [244, 274] width 177 height 8
copy div "[PERSON_NAME][EMAIL_ADDRESS][PERSON_NAME][DOMAIN_NAME]"
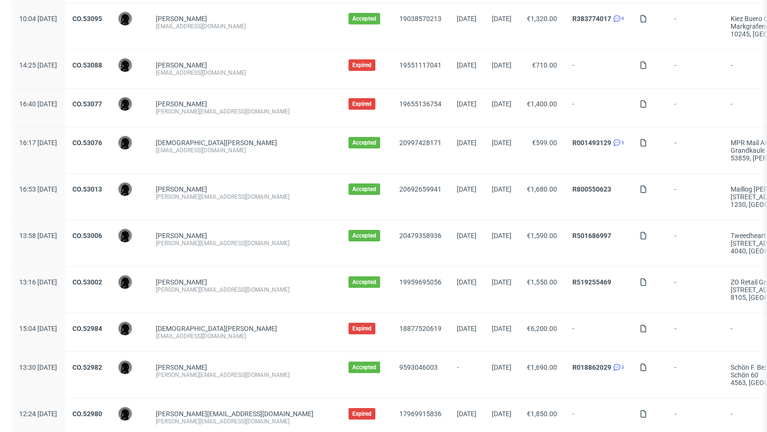
scroll to position [646, 0]
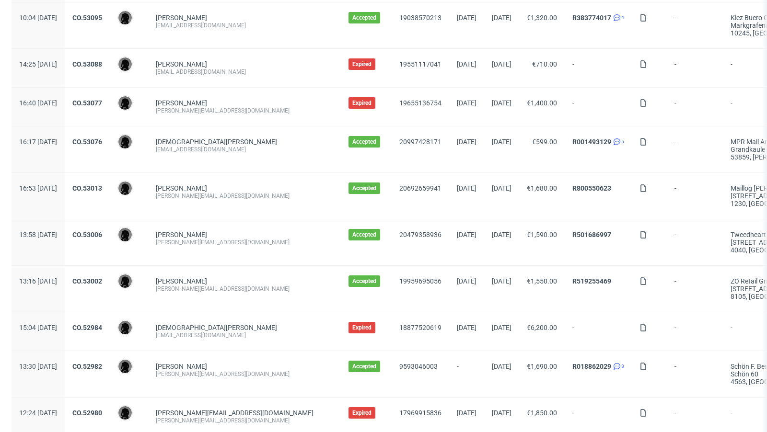
click at [250, 240] on div "[PERSON_NAME][EMAIL_ADDRESS][DOMAIN_NAME]" at bounding box center [244, 243] width 177 height 8
copy div "[PERSON_NAME][EMAIL_ADDRESS][DOMAIN_NAME]"
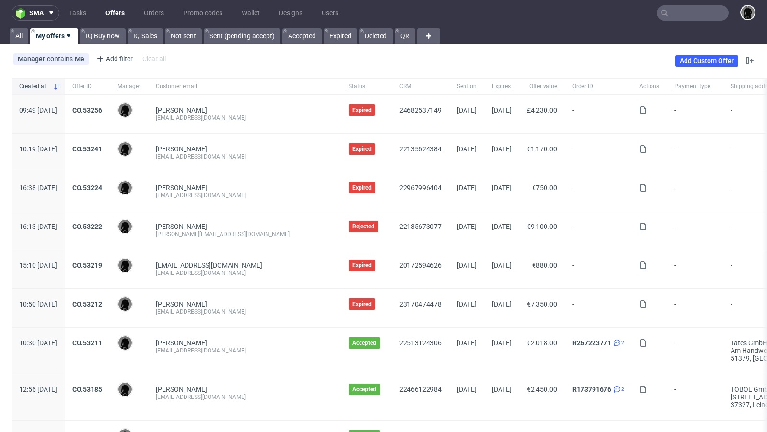
scroll to position [0, 0]
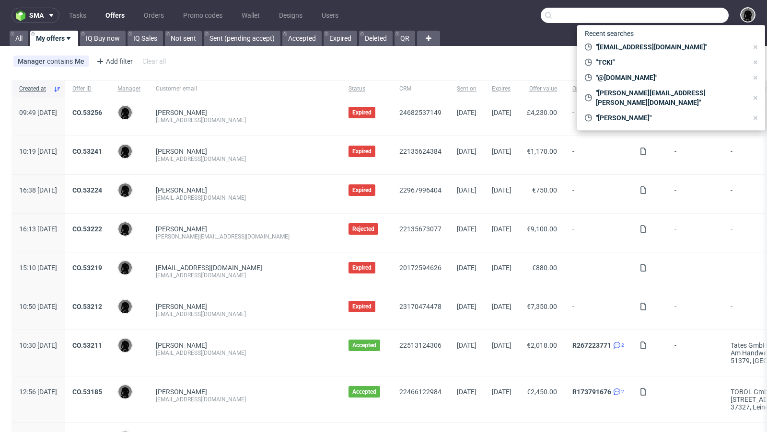
click at [671, 12] on input "text" at bounding box center [635, 15] width 188 height 15
paste input "[PERSON_NAME][EMAIL_ADDRESS][DOMAIN_NAME]"
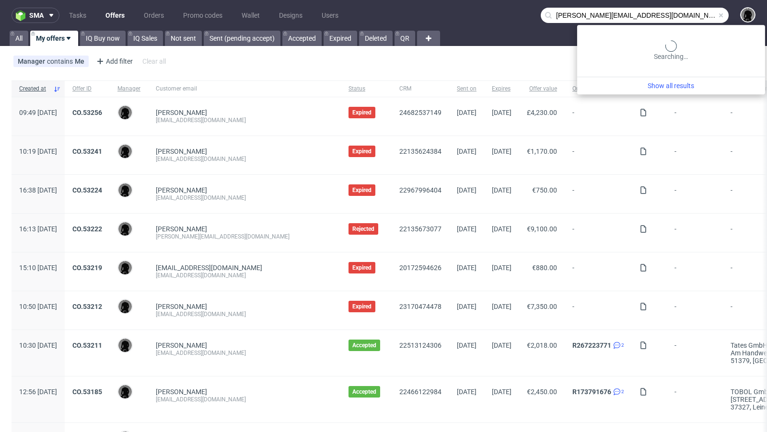
type input "[PERSON_NAME][EMAIL_ADDRESS][DOMAIN_NAME]"
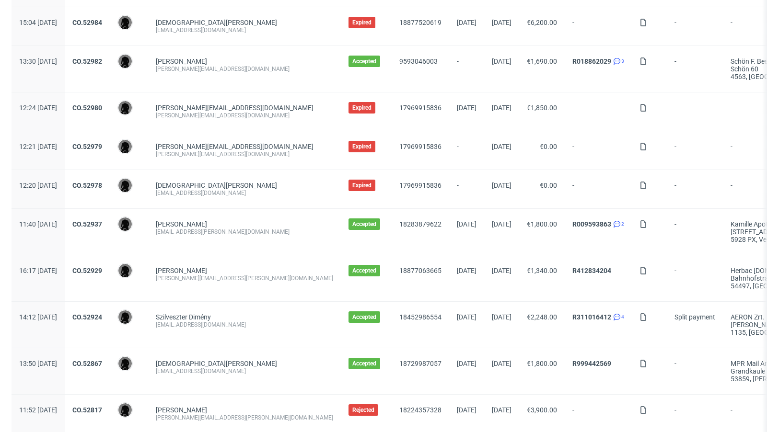
scroll to position [976, 0]
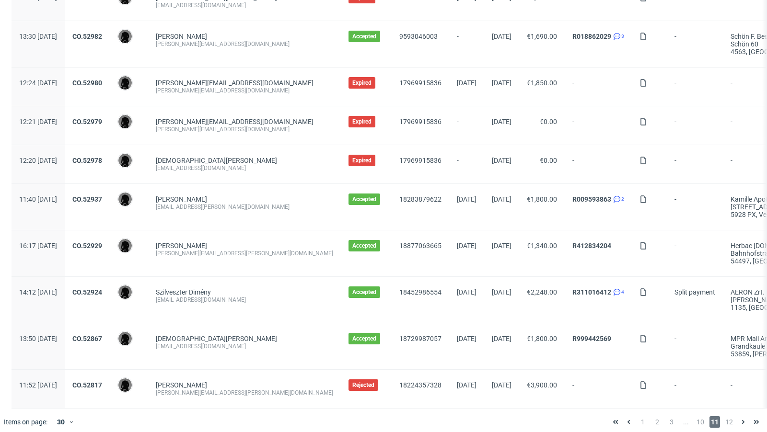
click at [237, 296] on div "[EMAIL_ADDRESS][DOMAIN_NAME]" at bounding box center [244, 300] width 177 height 8
copy div "[EMAIL_ADDRESS][DOMAIN_NAME]"
click at [695, 418] on span "10" at bounding box center [700, 422] width 11 height 12
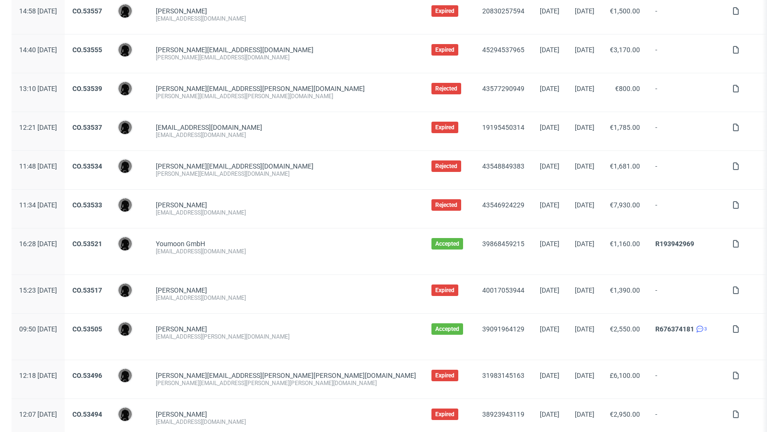
scroll to position [104, 0]
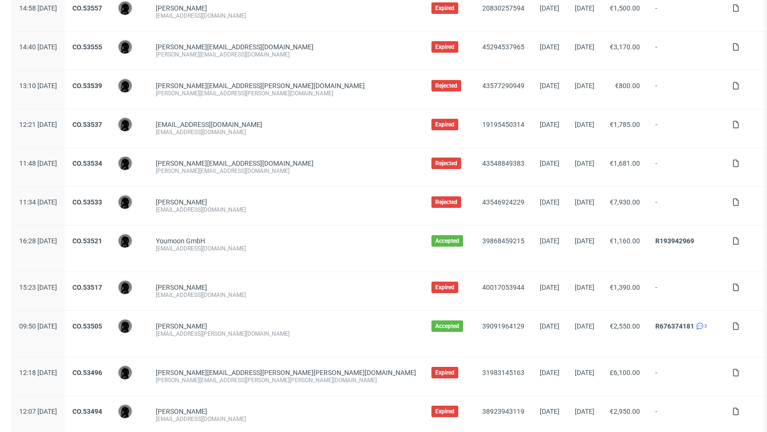
click at [212, 247] on div "[EMAIL_ADDRESS][DOMAIN_NAME]" at bounding box center [286, 249] width 260 height 8
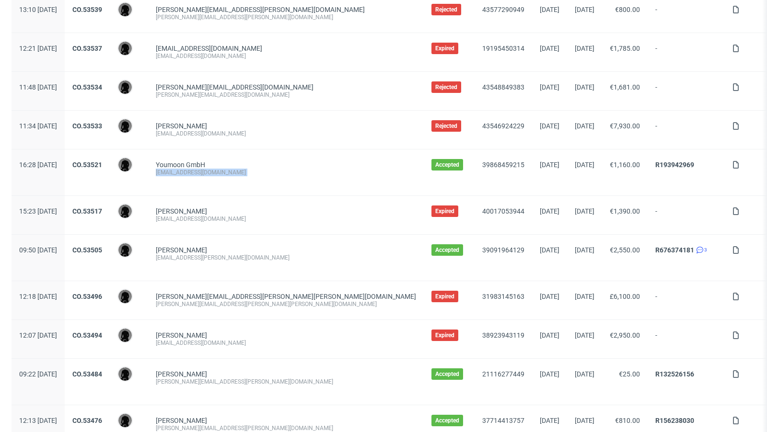
scroll to position [188, 0]
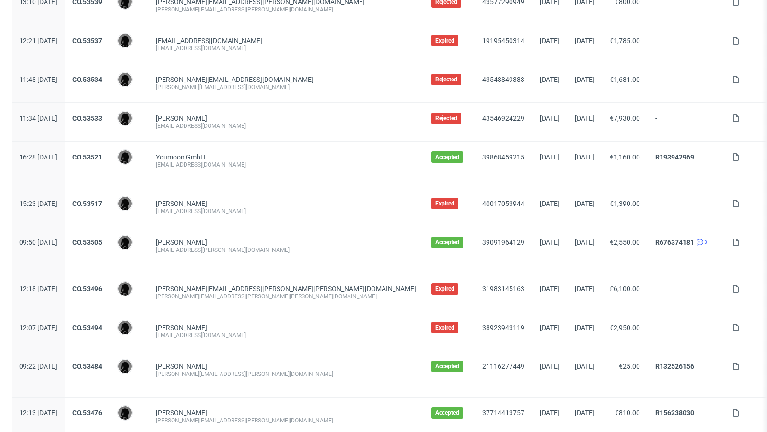
click at [242, 250] on div "[EMAIL_ADDRESS][PERSON_NAME][DOMAIN_NAME]" at bounding box center [286, 250] width 260 height 8
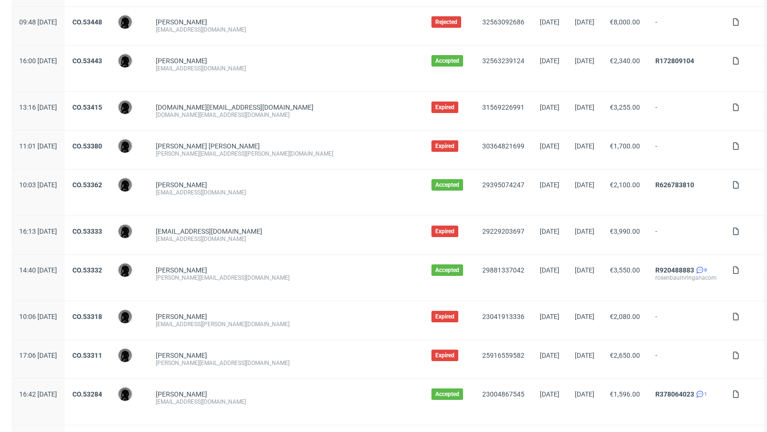
scroll to position [945, 0]
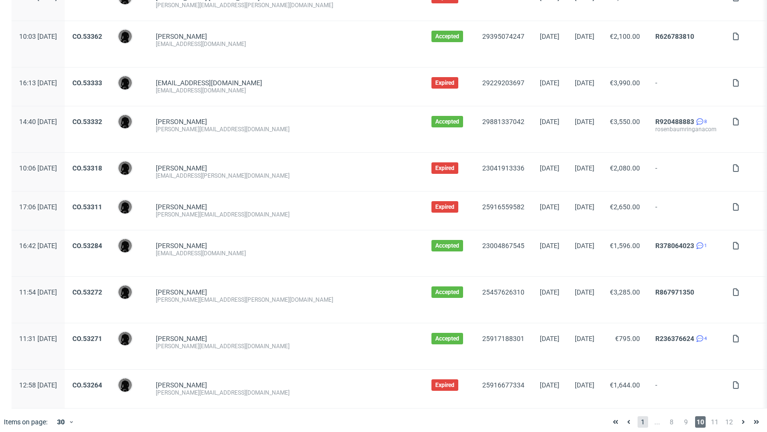
click at [637, 416] on span "1" at bounding box center [642, 422] width 11 height 12
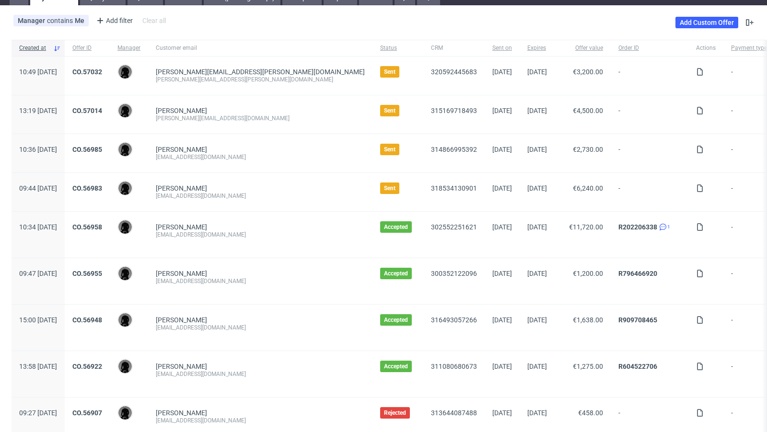
scroll to position [40, 0]
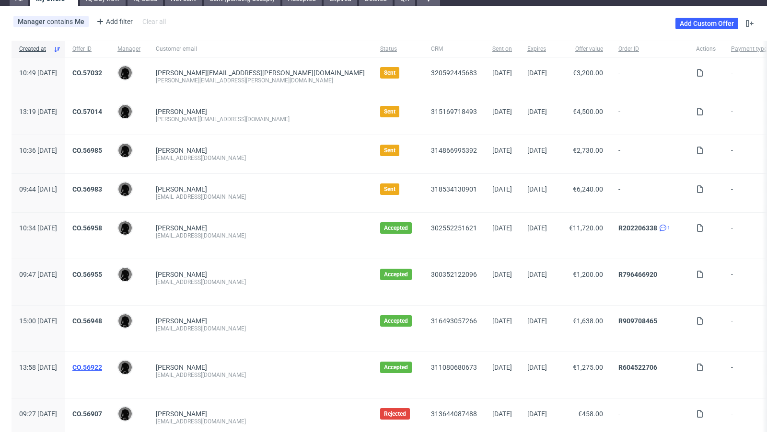
click at [102, 365] on link "CO.56922" at bounding box center [87, 368] width 30 height 8
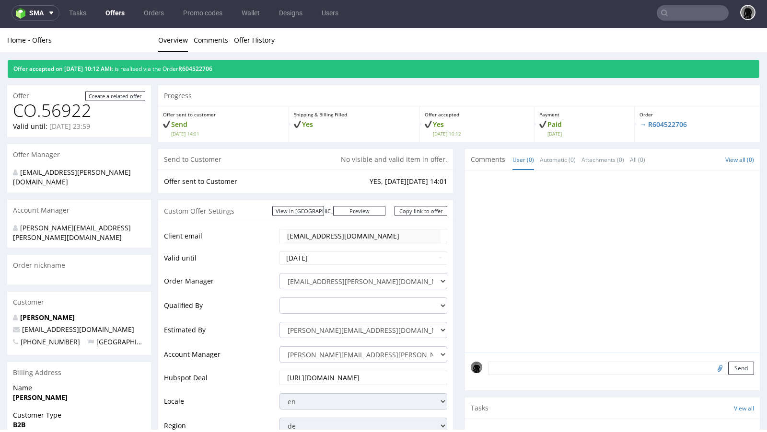
scroll to position [454, 0]
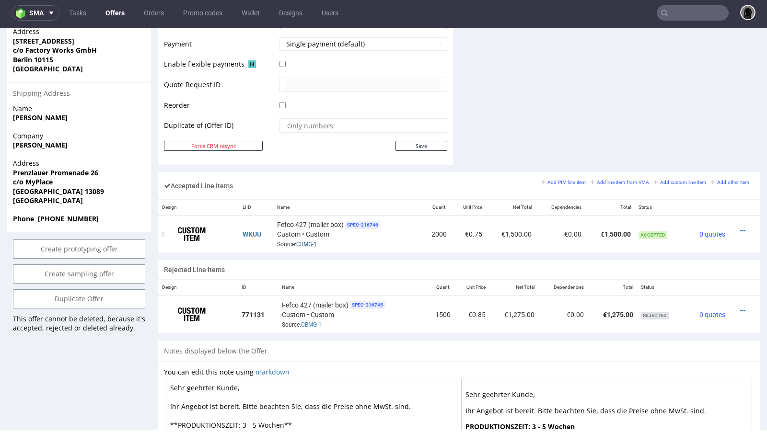
click at [308, 242] on link "CBMG-1" at bounding box center [306, 244] width 21 height 7
click at [669, 14] on input "text" at bounding box center [693, 12] width 72 height 15
paste input "TUSZ"
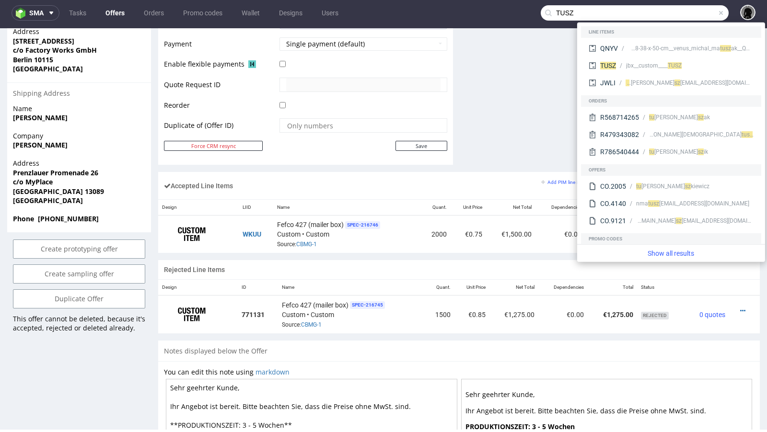
type input "TUSZ"
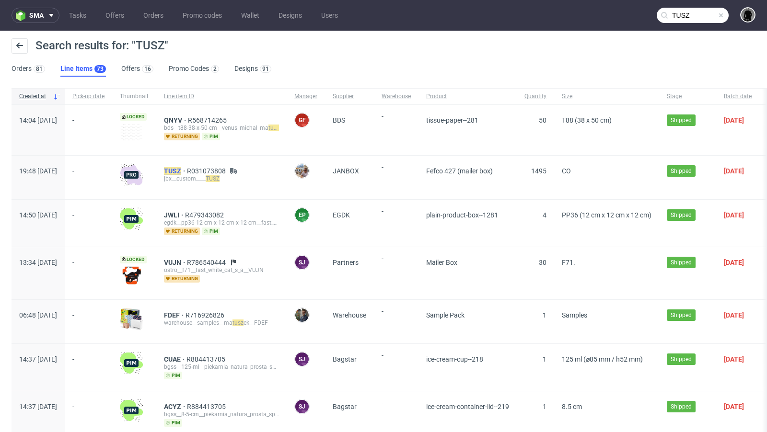
click at [181, 167] on mark "TUSZ" at bounding box center [172, 171] width 17 height 8
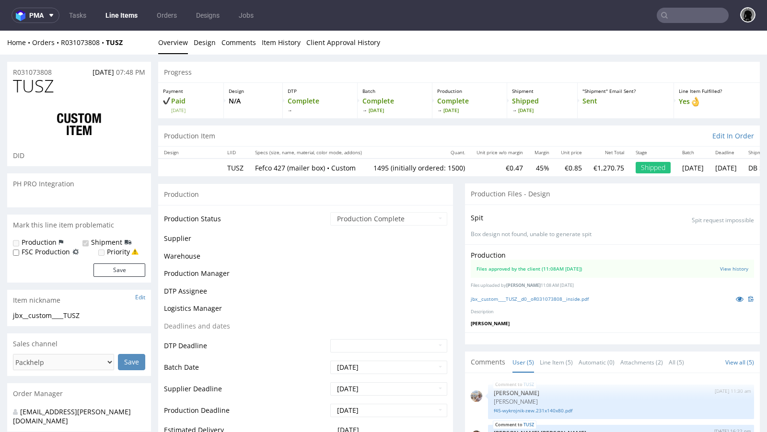
scroll to position [18, 0]
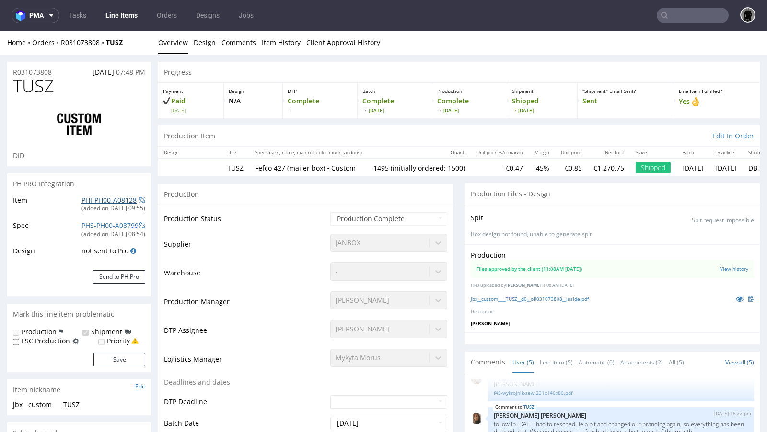
type input "1495"
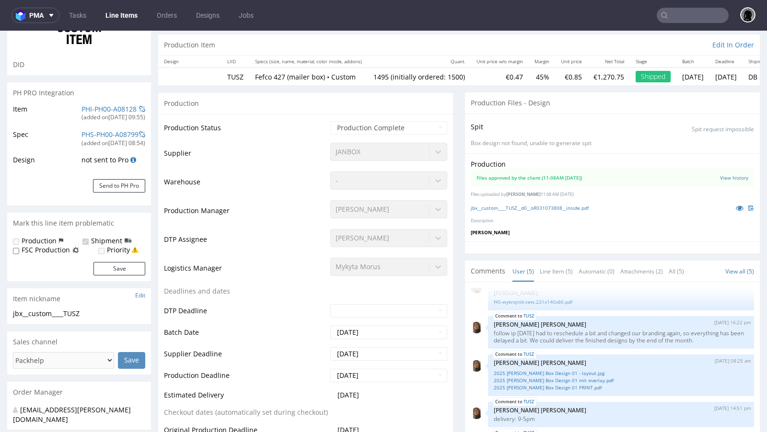
select select "in_progress"
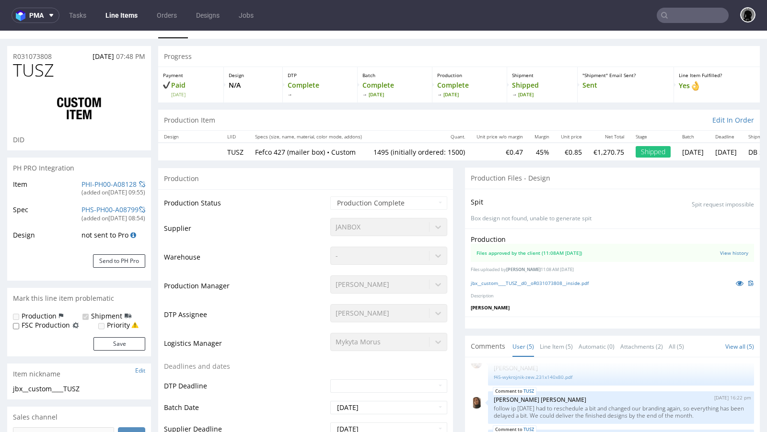
scroll to position [0, 0]
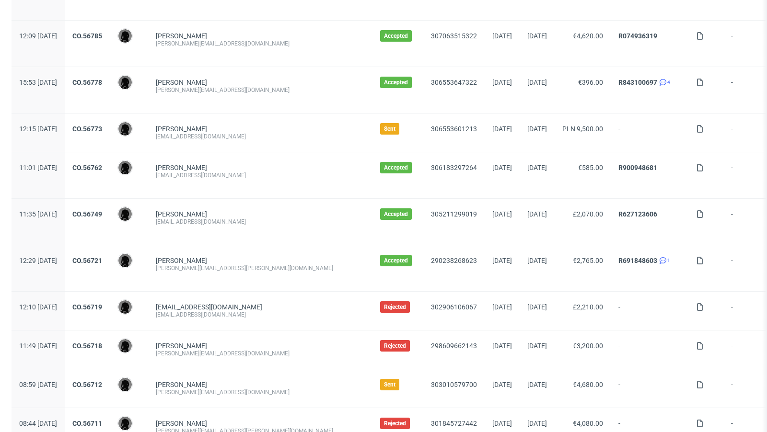
scroll to position [983, 0]
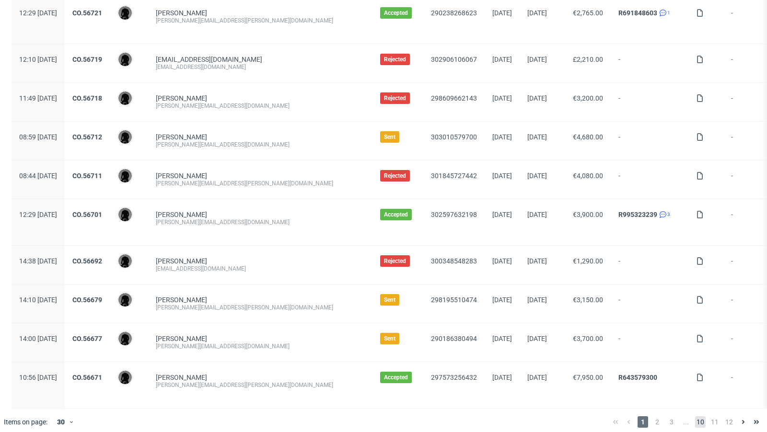
click at [695, 420] on span "10" at bounding box center [700, 422] width 11 height 12
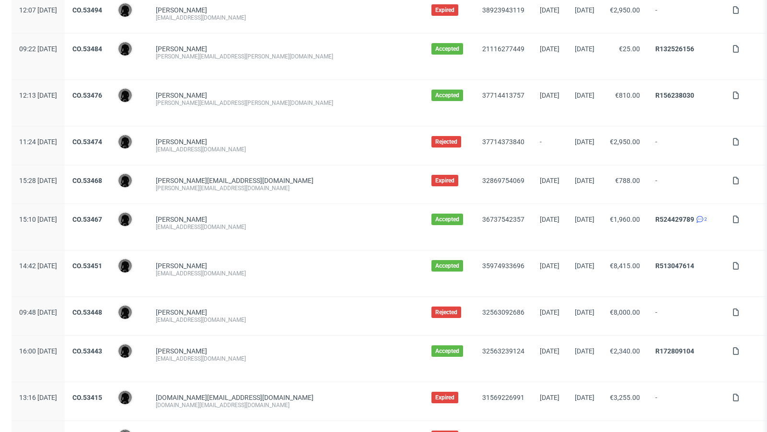
scroll to position [499, 0]
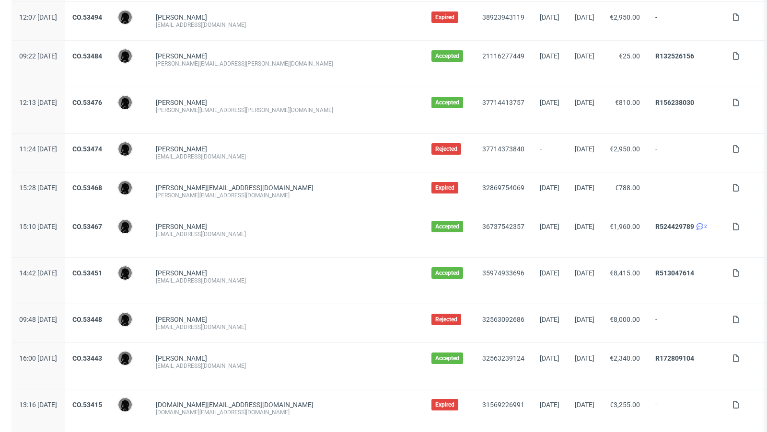
click at [203, 231] on div "[EMAIL_ADDRESS][DOMAIN_NAME]" at bounding box center [286, 235] width 260 height 8
click at [239, 235] on span "[PERSON_NAME] [EMAIL_ADDRESS][DOMAIN_NAME]" at bounding box center [286, 234] width 260 height 23
drag, startPoint x: 214, startPoint y: 231, endPoint x: 182, endPoint y: 227, distance: 32.9
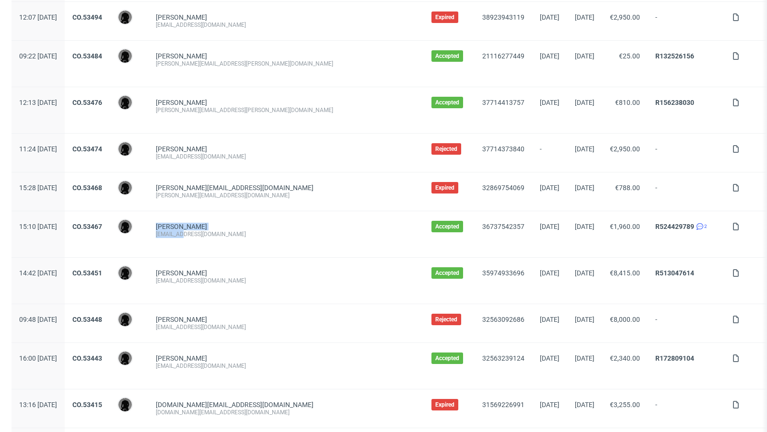
click at [182, 227] on div "[PERSON_NAME] [EMAIL_ADDRESS][DOMAIN_NAME]" at bounding box center [286, 234] width 276 height 46
click at [207, 239] on span "[PERSON_NAME] [EMAIL_ADDRESS][DOMAIN_NAME]" at bounding box center [286, 234] width 260 height 23
click at [206, 233] on div "[EMAIL_ADDRESS][DOMAIN_NAME]" at bounding box center [286, 235] width 260 height 8
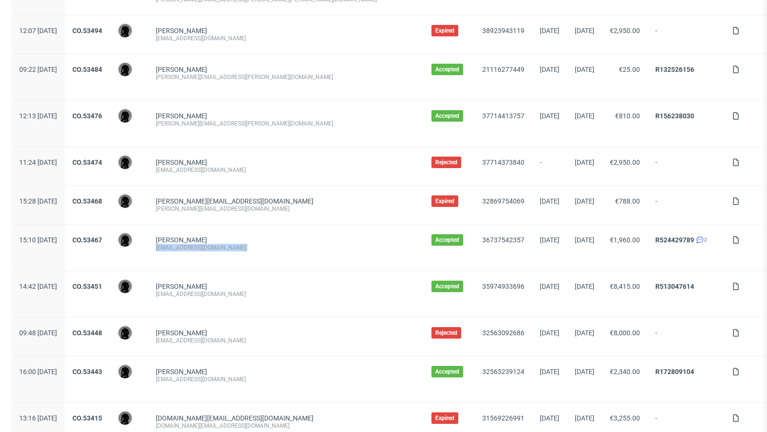
scroll to position [945, 0]
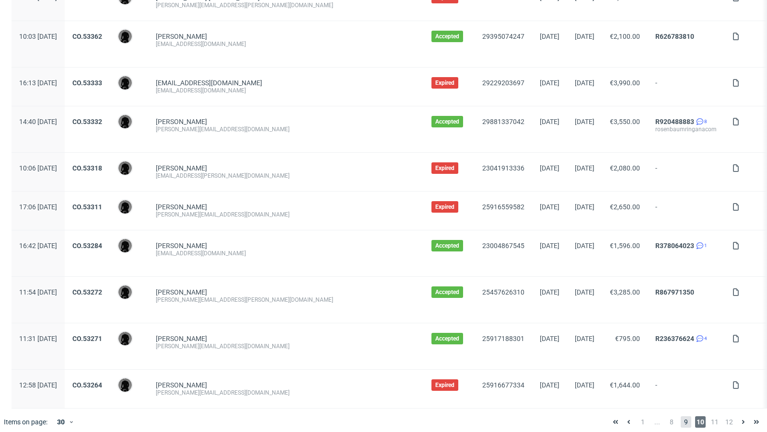
click at [680, 417] on span "9" at bounding box center [685, 422] width 11 height 12
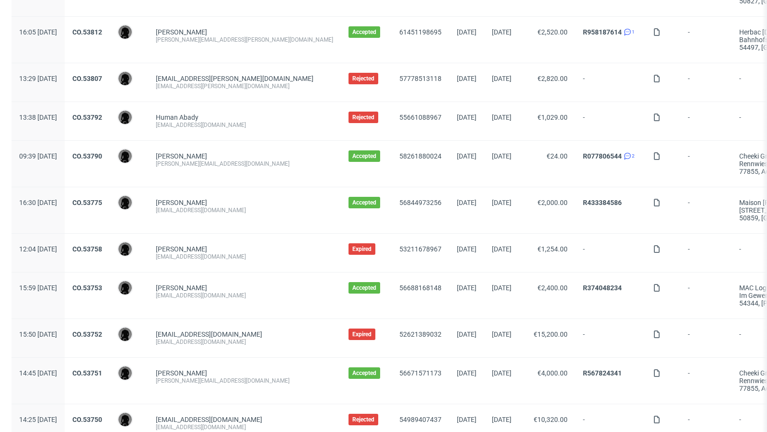
scroll to position [182, 0]
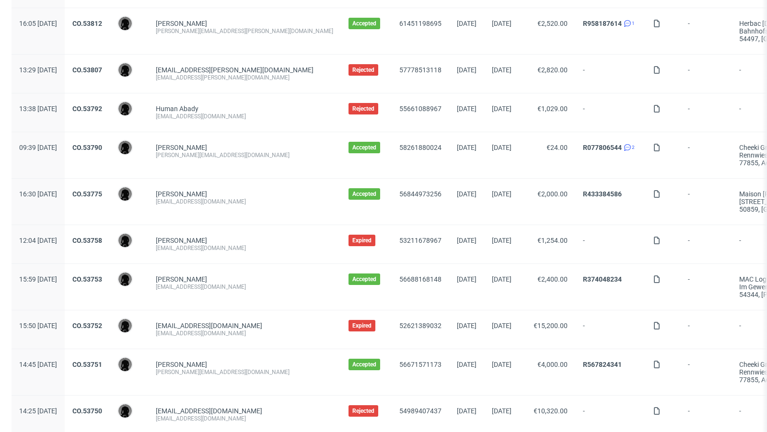
click at [234, 202] on div "[EMAIL_ADDRESS][DOMAIN_NAME]" at bounding box center [244, 202] width 177 height 8
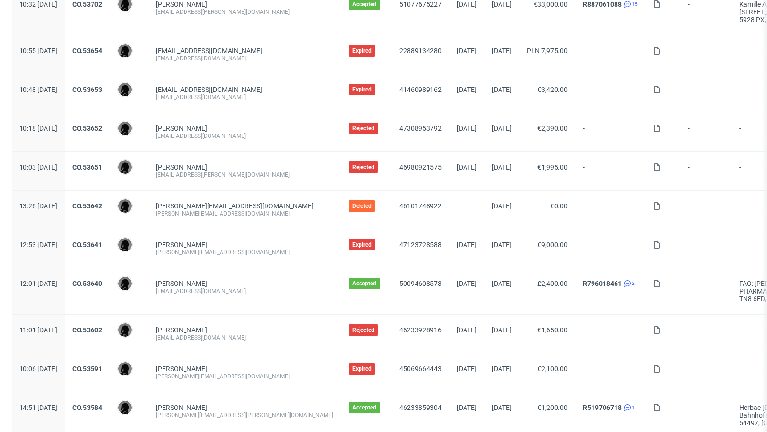
scroll to position [945, 0]
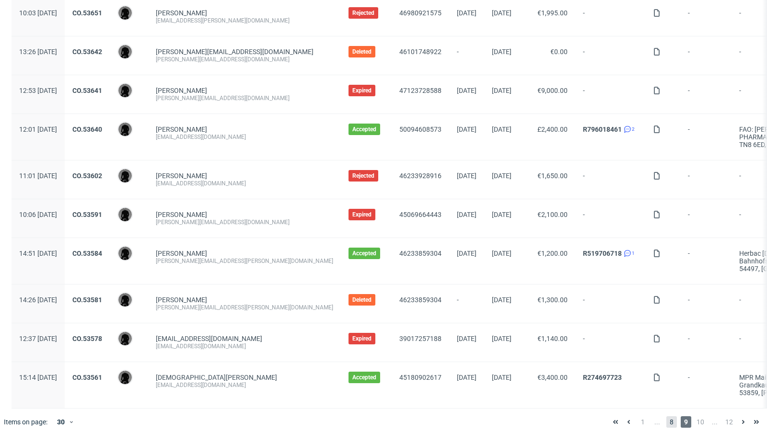
click at [666, 416] on span "8" at bounding box center [671, 422] width 11 height 12
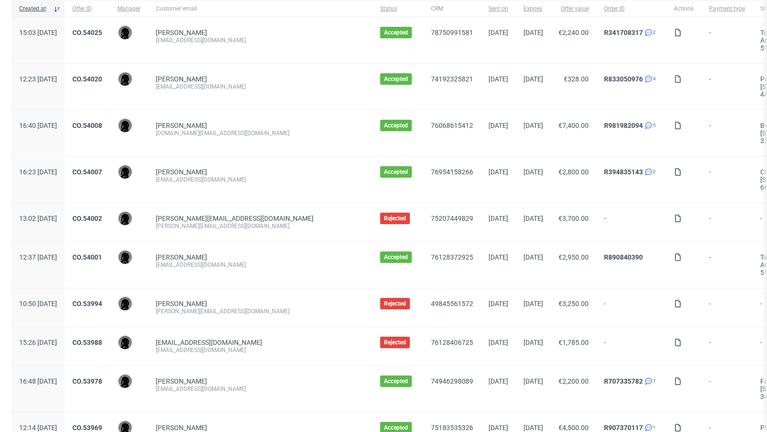
scroll to position [86, 0]
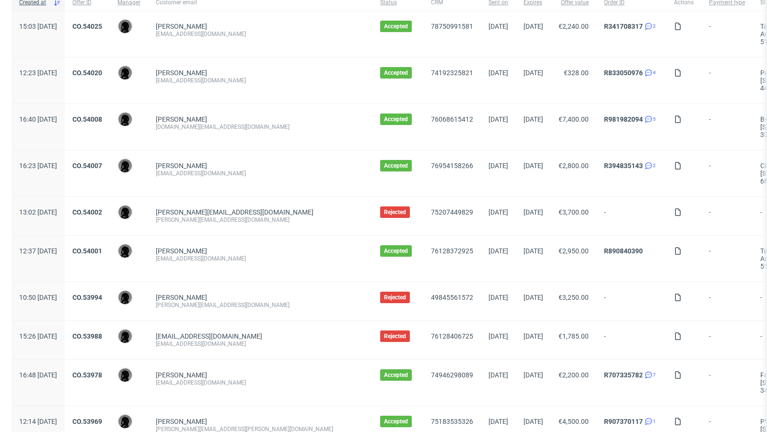
click at [219, 173] on div "[EMAIL_ADDRESS][DOMAIN_NAME]" at bounding box center [260, 174] width 209 height 8
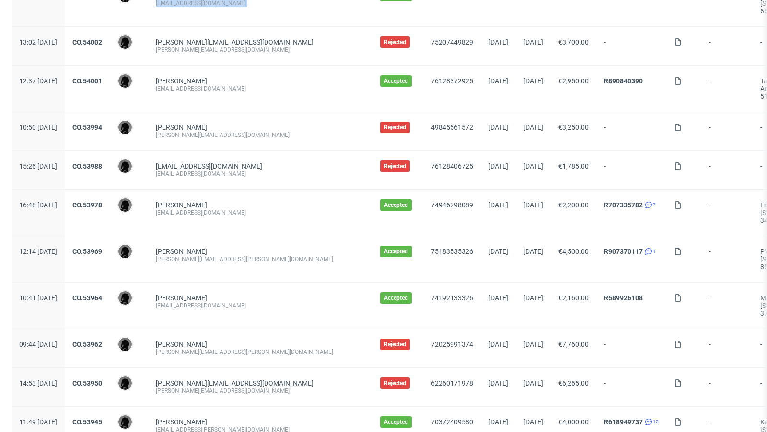
scroll to position [263, 0]
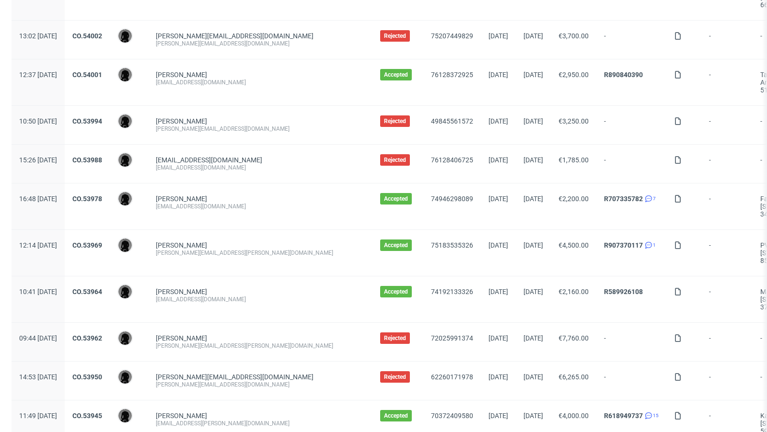
click at [228, 249] on div "[PERSON_NAME][EMAIL_ADDRESS][PERSON_NAME][DOMAIN_NAME]" at bounding box center [260, 253] width 209 height 8
click at [227, 302] on span "[PERSON_NAME] [EMAIL_ADDRESS][DOMAIN_NAME]" at bounding box center [260, 299] width 209 height 23
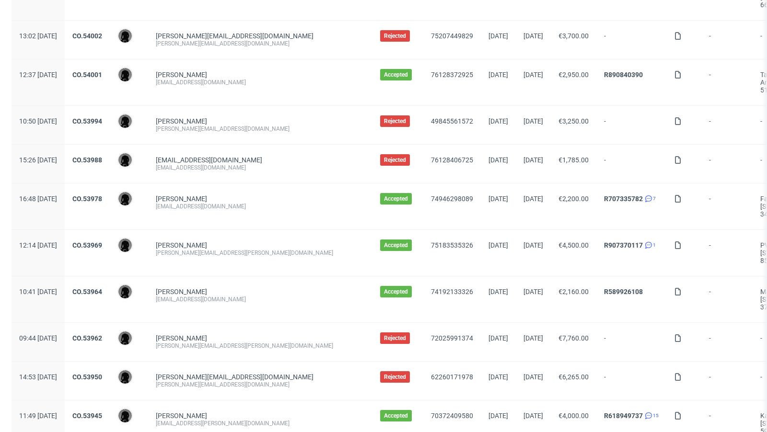
click at [222, 296] on div "[EMAIL_ADDRESS][DOMAIN_NAME]" at bounding box center [260, 300] width 209 height 8
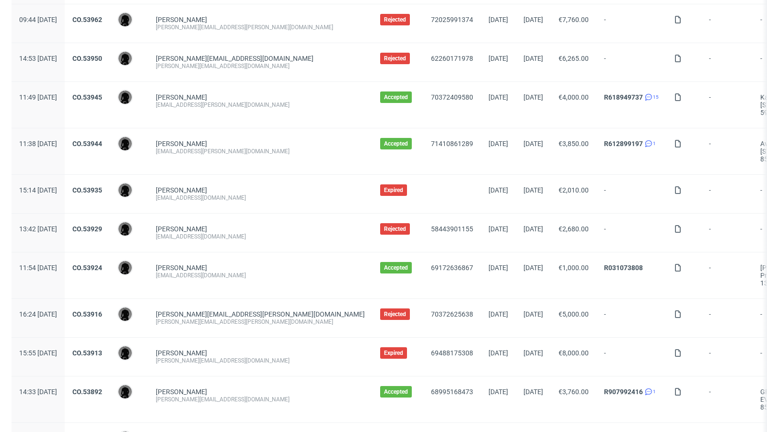
scroll to position [598, 0]
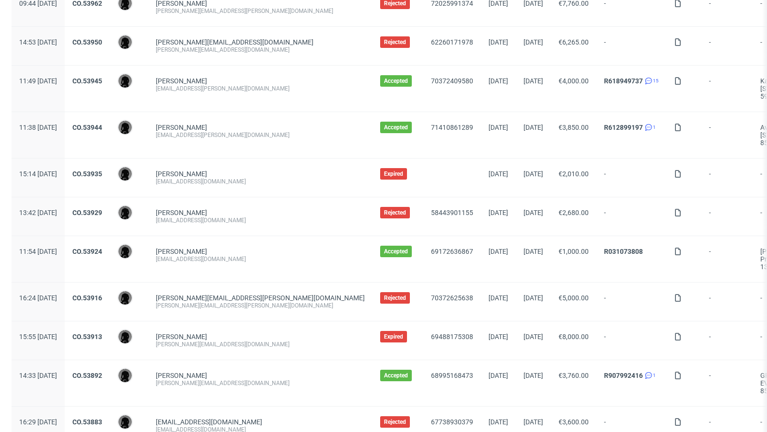
click at [224, 135] on span "[PERSON_NAME] [PERSON_NAME][EMAIL_ADDRESS][PERSON_NAME][DOMAIN_NAME]" at bounding box center [260, 135] width 209 height 23
click at [219, 131] on div "[EMAIL_ADDRESS][PERSON_NAME][DOMAIN_NAME]" at bounding box center [260, 135] width 209 height 8
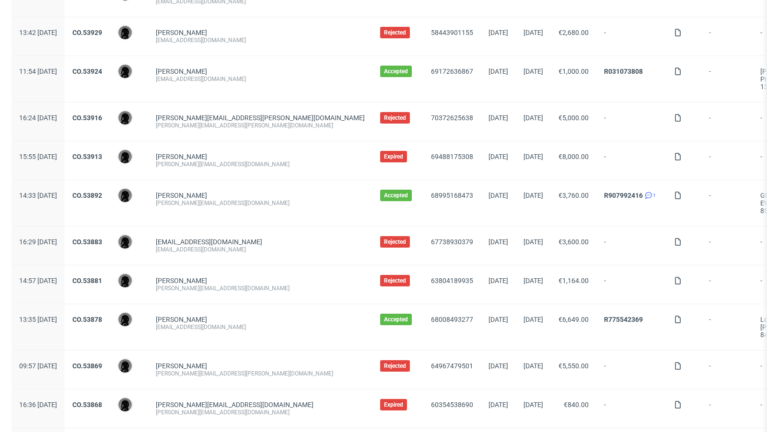
scroll to position [804, 0]
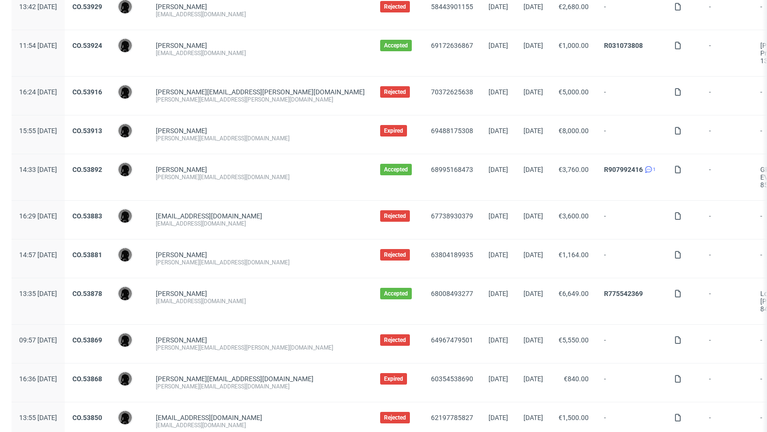
click at [233, 174] on div "[PERSON_NAME][EMAIL_ADDRESS][DOMAIN_NAME]" at bounding box center [260, 177] width 209 height 8
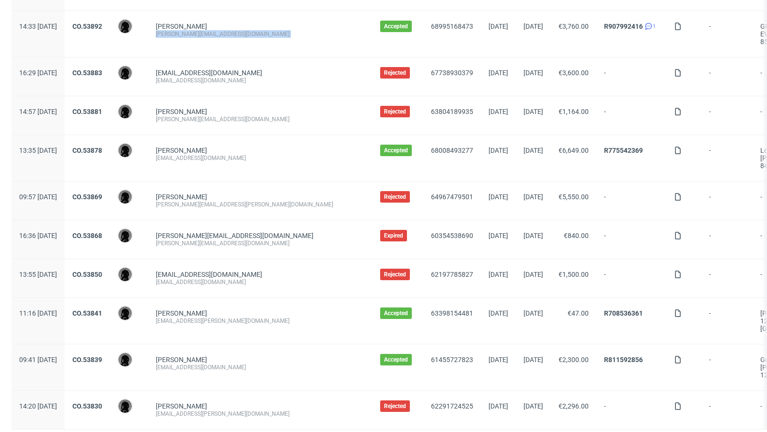
scroll to position [968, 0]
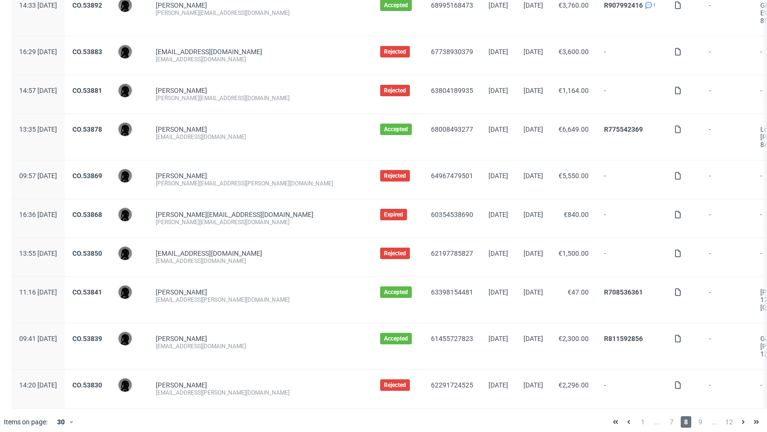
click at [224, 296] on div "[EMAIL_ADDRESS][PERSON_NAME][DOMAIN_NAME]" at bounding box center [260, 300] width 209 height 8
click at [668, 418] on span "7" at bounding box center [671, 422] width 11 height 12
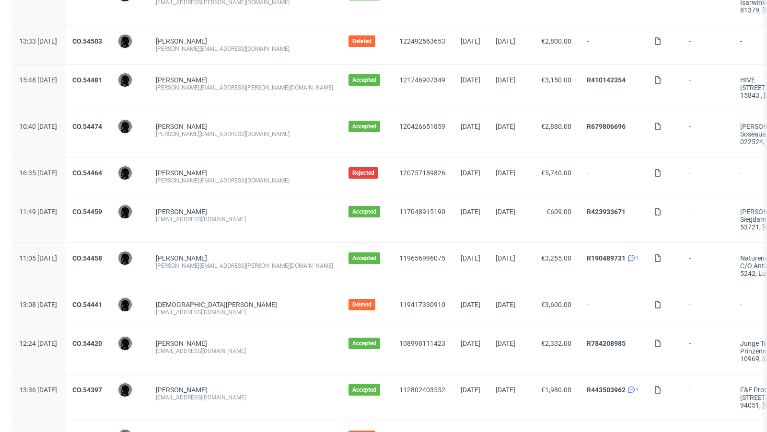
scroll to position [133, 0]
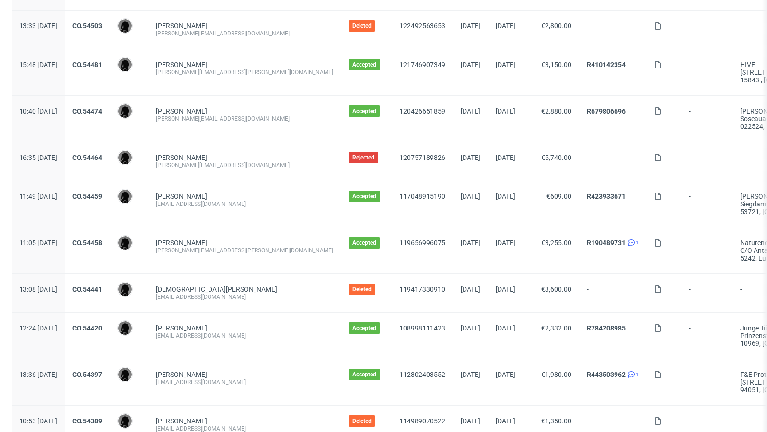
click at [209, 203] on div "[EMAIL_ADDRESS][DOMAIN_NAME]" at bounding box center [244, 204] width 177 height 8
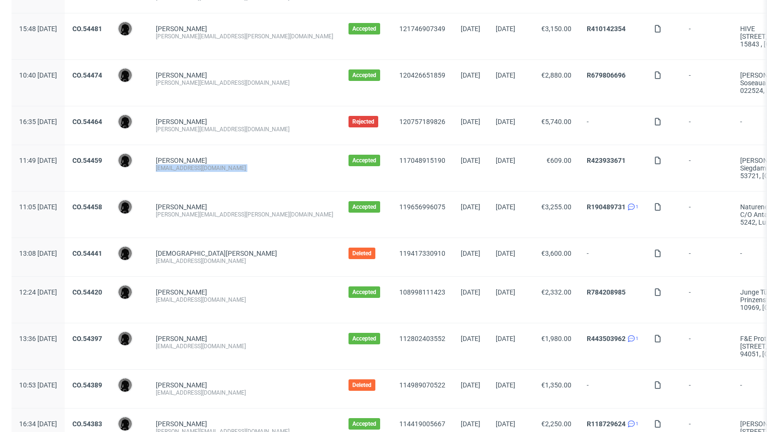
scroll to position [170, 0]
click at [241, 216] on span "[PERSON_NAME] [PERSON_NAME][EMAIL_ADDRESS][PERSON_NAME][DOMAIN_NAME]" at bounding box center [244, 214] width 177 height 23
click at [234, 211] on div "[PERSON_NAME][EMAIL_ADDRESS][PERSON_NAME][DOMAIN_NAME]" at bounding box center [244, 214] width 177 height 8
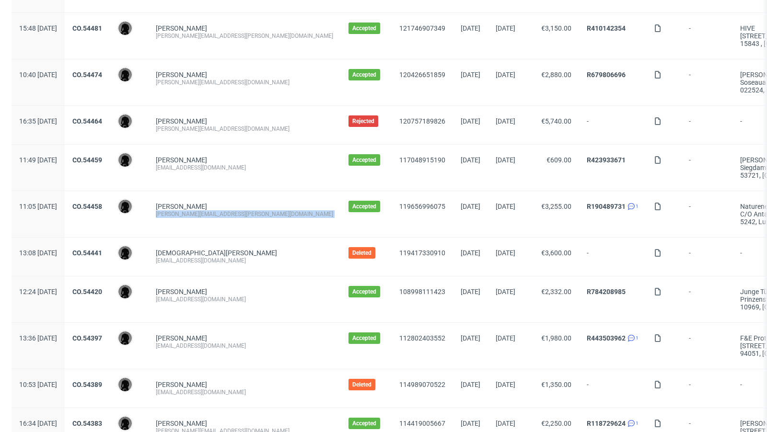
click at [234, 211] on div "[PERSON_NAME][EMAIL_ADDRESS][PERSON_NAME][DOMAIN_NAME]" at bounding box center [244, 214] width 177 height 8
click at [263, 146] on div "[PERSON_NAME] [EMAIL_ADDRESS][DOMAIN_NAME]" at bounding box center [244, 168] width 193 height 46
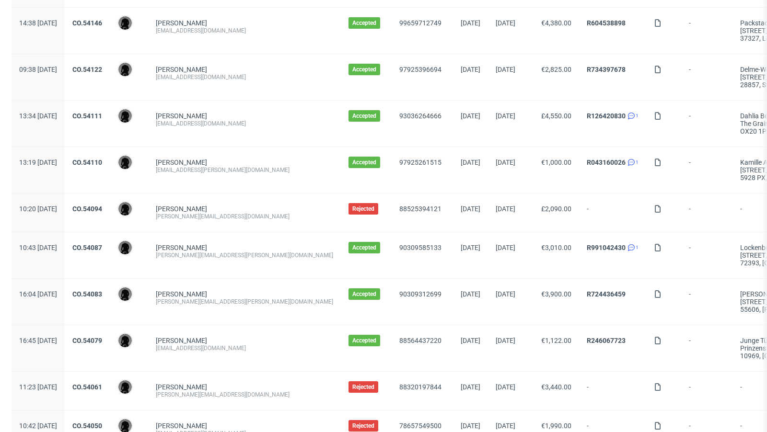
scroll to position [1022, 0]
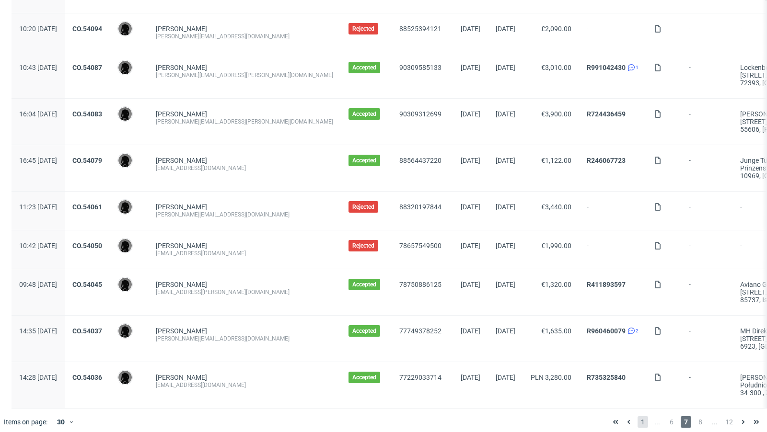
click at [637, 419] on span "1" at bounding box center [642, 422] width 11 height 12
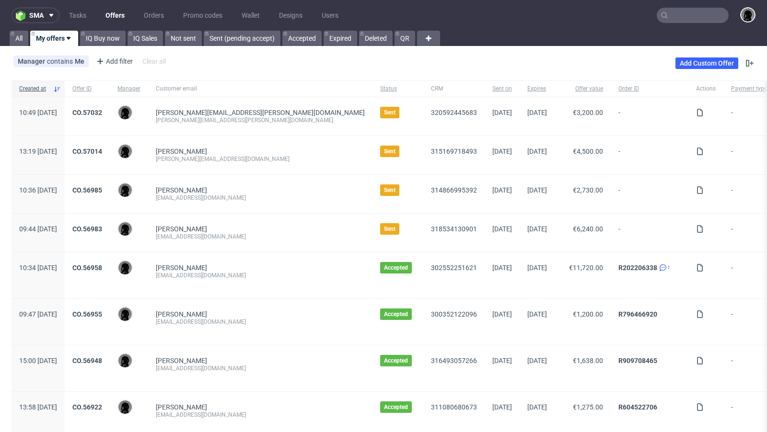
click at [235, 156] on div "[PERSON_NAME][EMAIL_ADDRESS][DOMAIN_NAME]" at bounding box center [260, 159] width 209 height 8
click at [272, 175] on div "[PERSON_NAME] [EMAIL_ADDRESS][DOMAIN_NAME]" at bounding box center [260, 194] width 224 height 38
drag, startPoint x: 254, startPoint y: 198, endPoint x: 184, endPoint y: 197, distance: 70.5
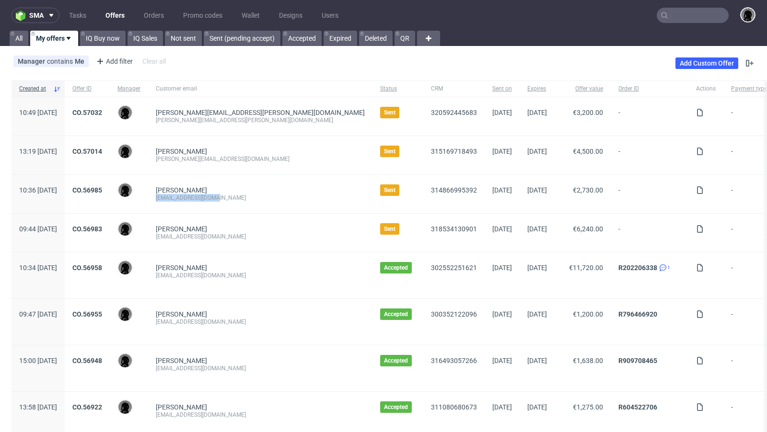
click at [184, 197] on div "[PERSON_NAME] [EMAIL_ADDRESS][DOMAIN_NAME]" at bounding box center [260, 194] width 224 height 38
